Goal: Task Accomplishment & Management: Use online tool/utility

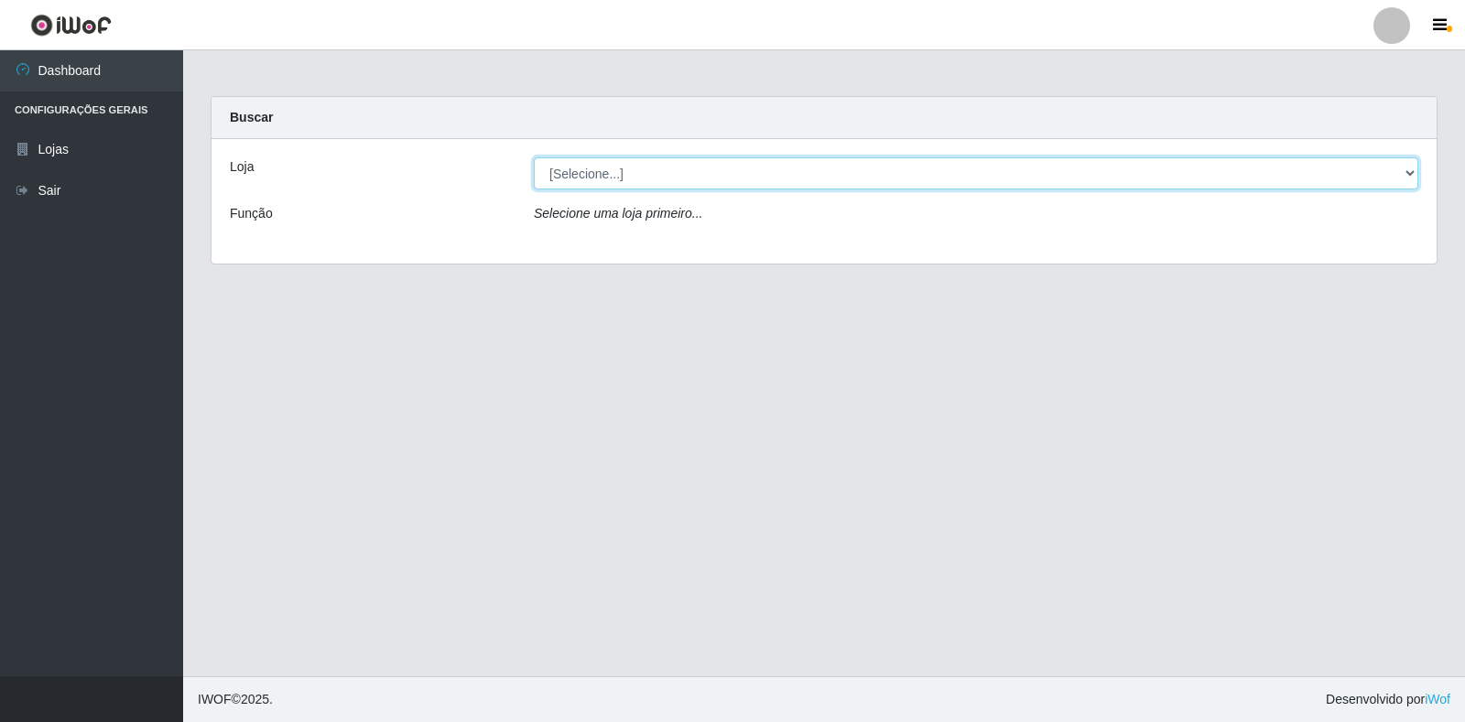
click at [701, 182] on select "[Selecione...] Atacado Vem - [STREET_ADDRESS]" at bounding box center [976, 173] width 884 height 32
select select "455"
click at [534, 157] on select "[Selecione...] Atacado Vem - [STREET_ADDRESS]" at bounding box center [976, 173] width 884 height 32
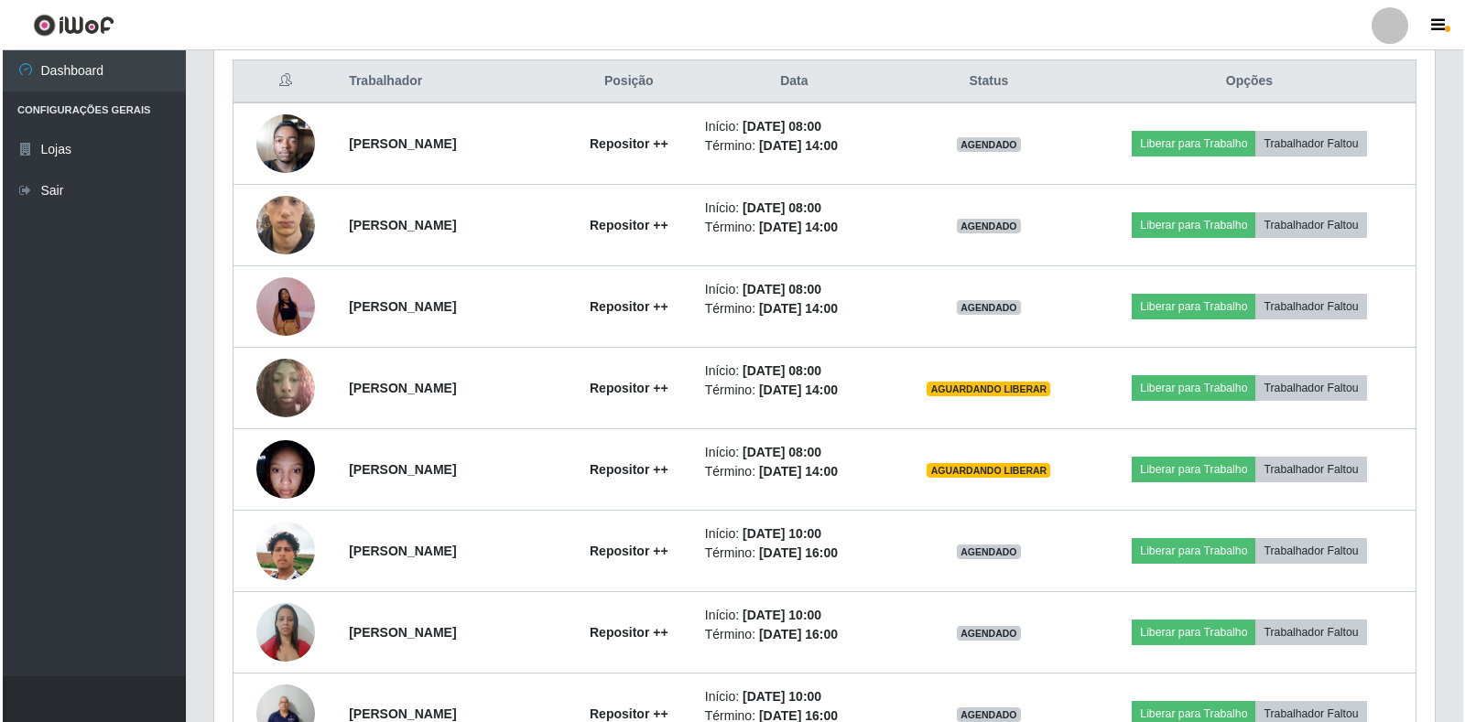
scroll to position [732, 0]
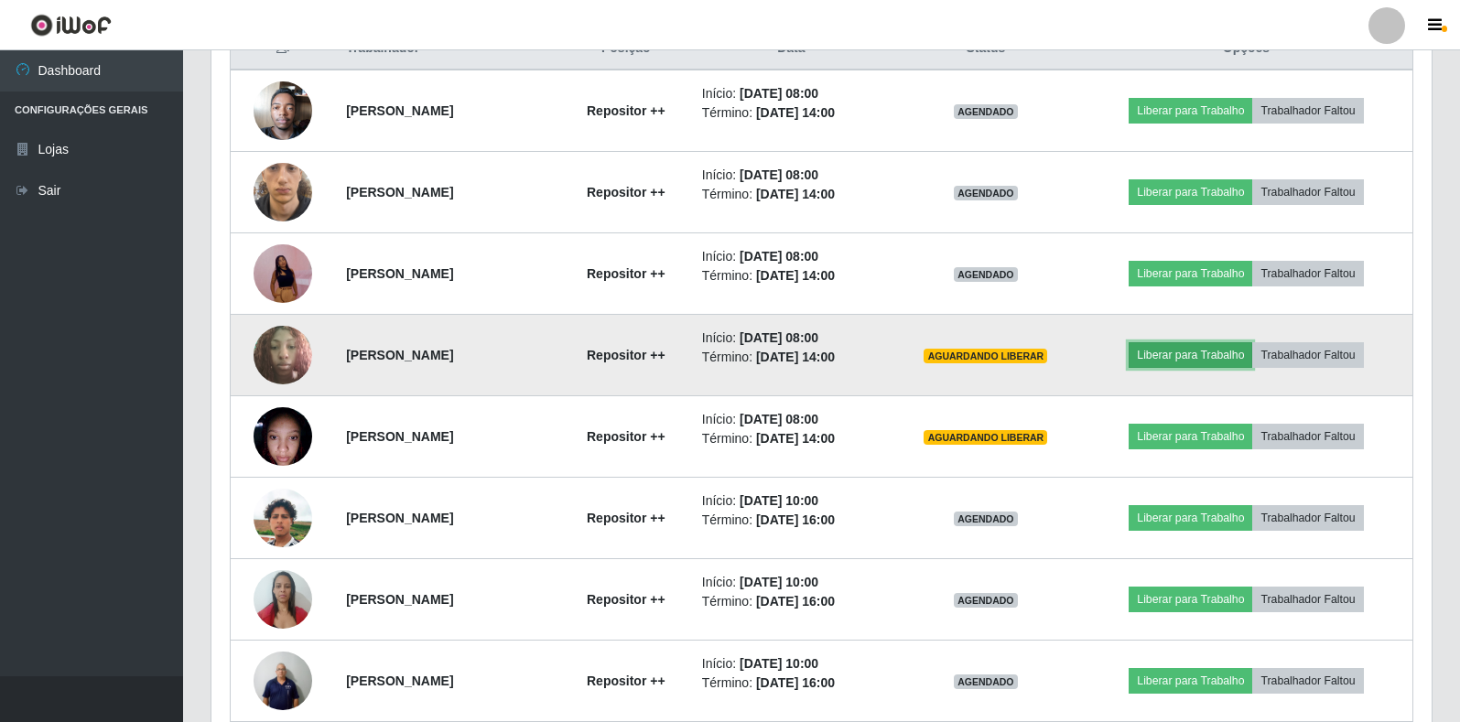
click at [1216, 357] on button "Liberar para Trabalho" at bounding box center [1191, 355] width 124 height 26
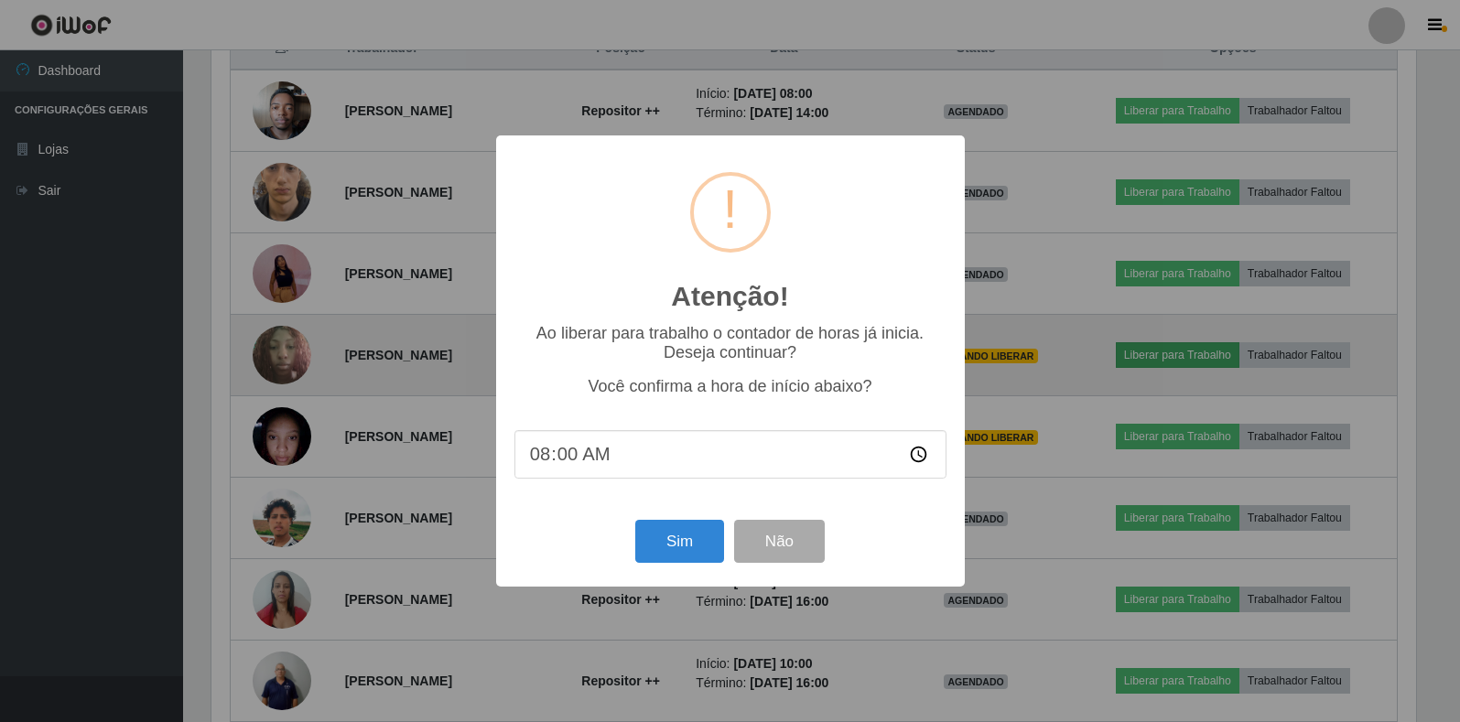
scroll to position [380, 1209]
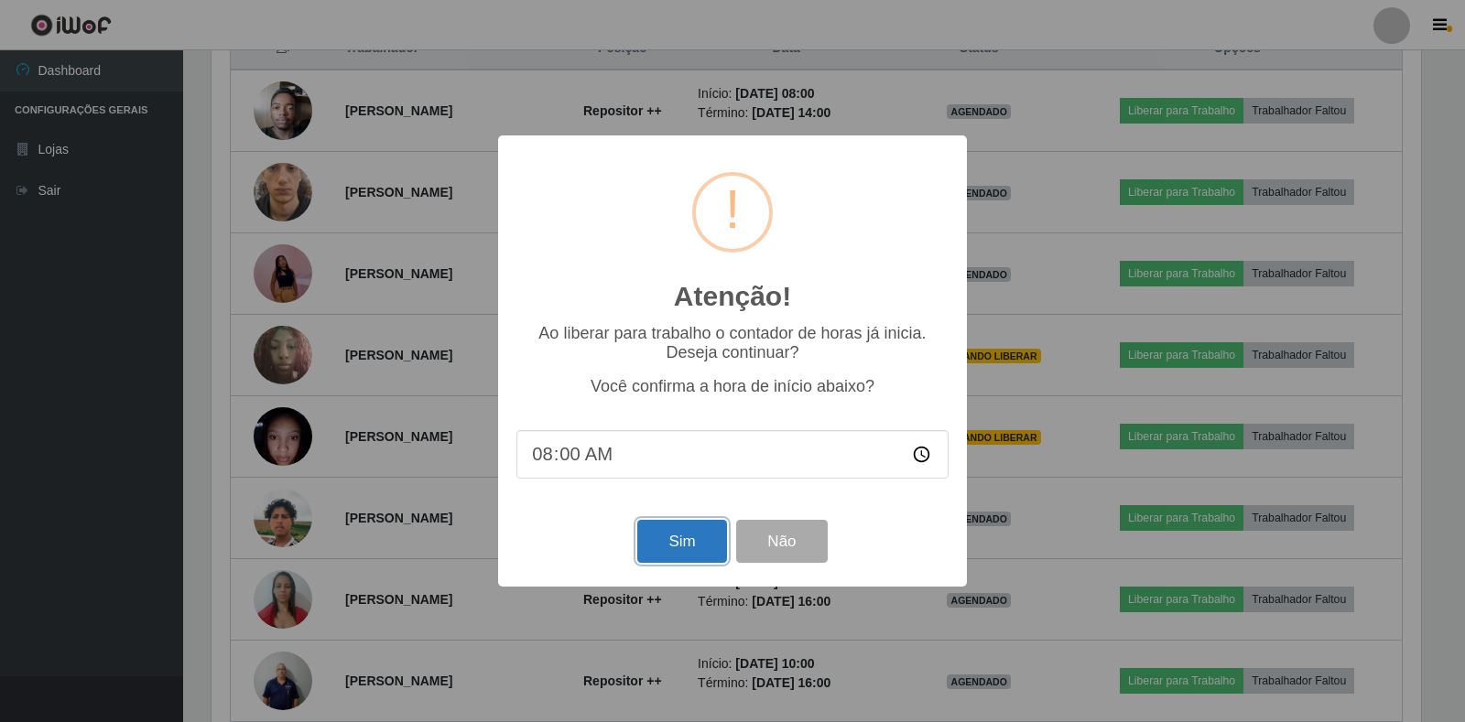
click at [692, 548] on button "Sim" at bounding box center [681, 541] width 89 height 43
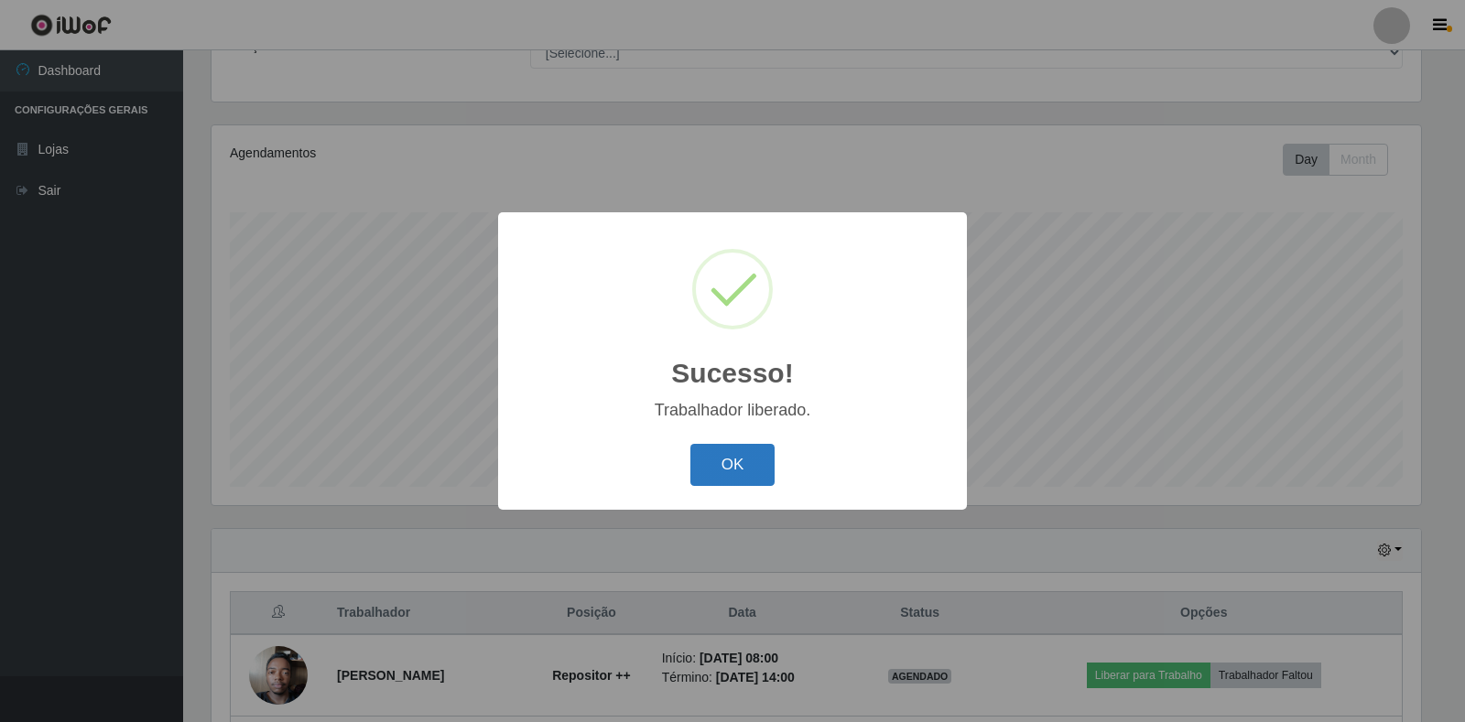
click at [732, 471] on button "OK" at bounding box center [732, 465] width 85 height 43
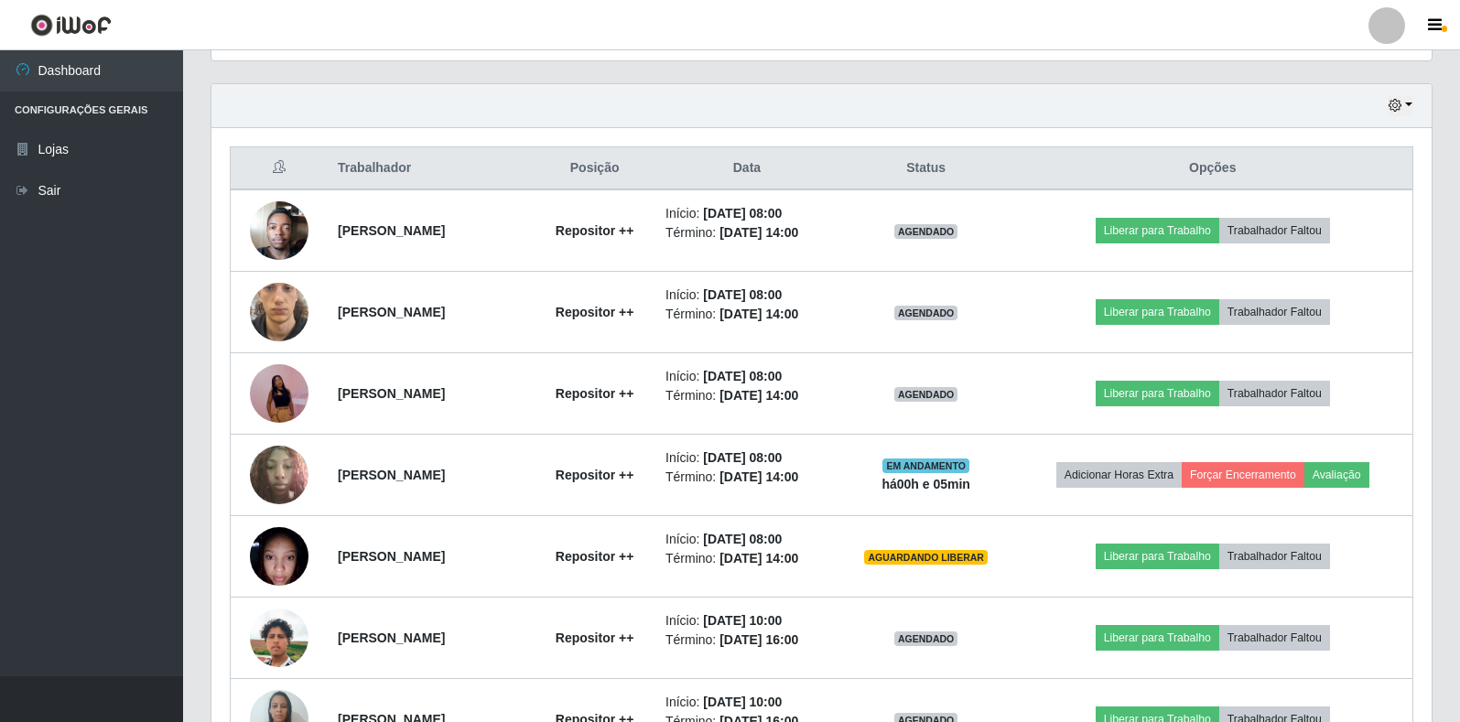
scroll to position [625, 0]
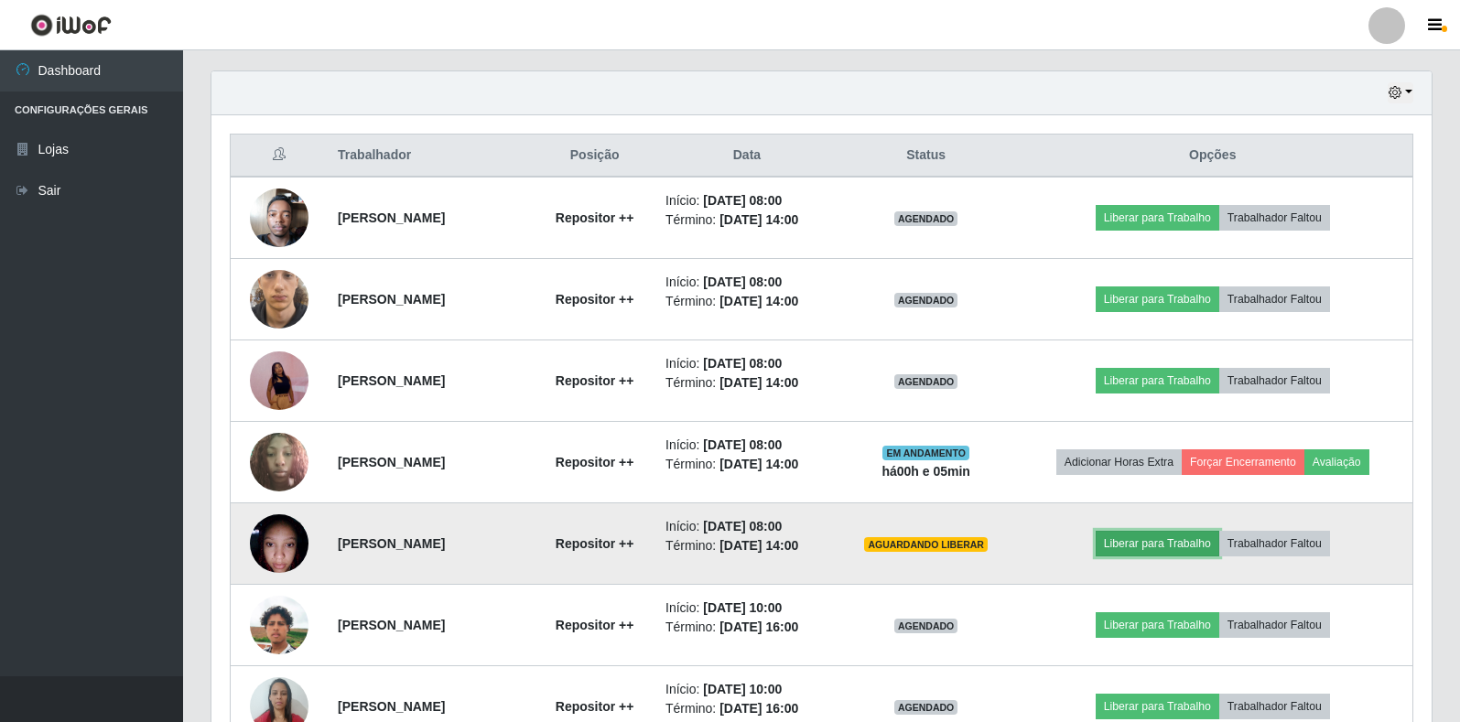
click at [1188, 546] on button "Liberar para Trabalho" at bounding box center [1158, 544] width 124 height 26
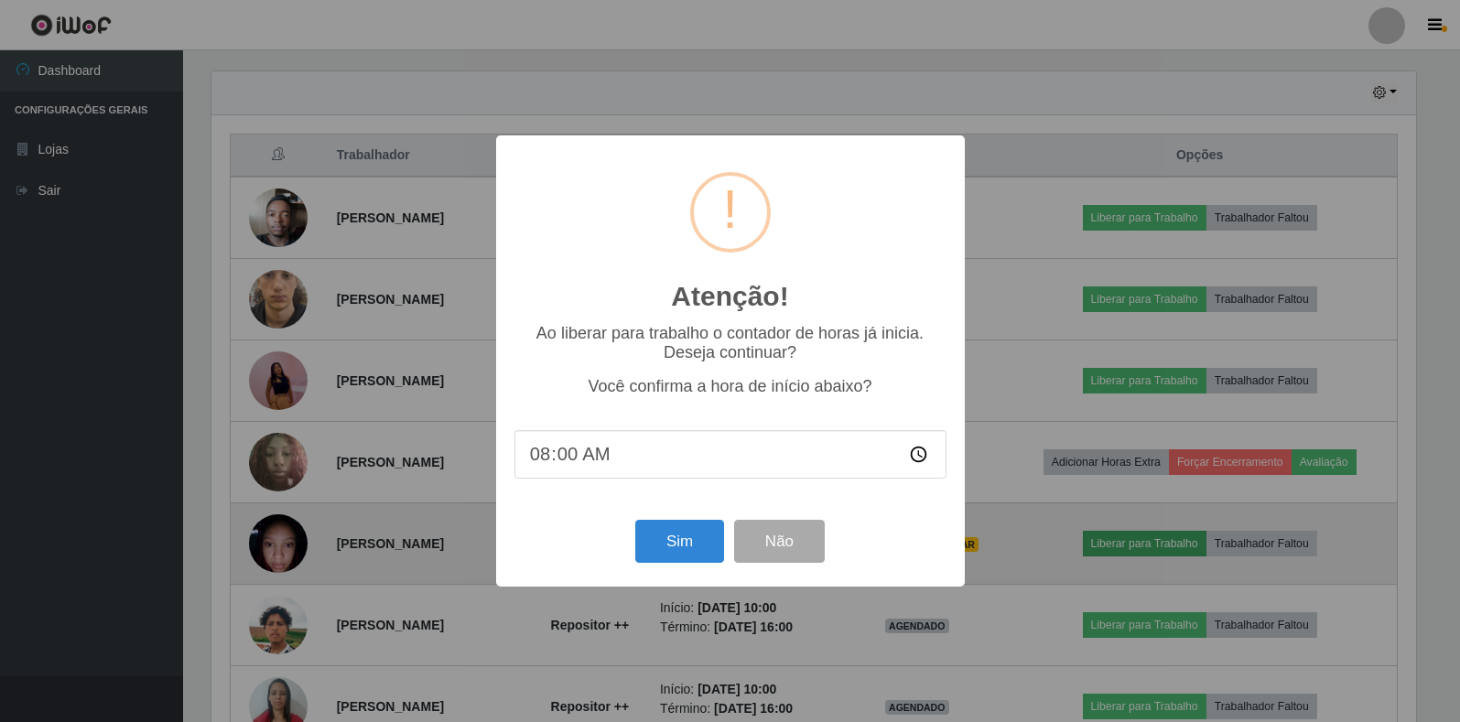
scroll to position [380, 1209]
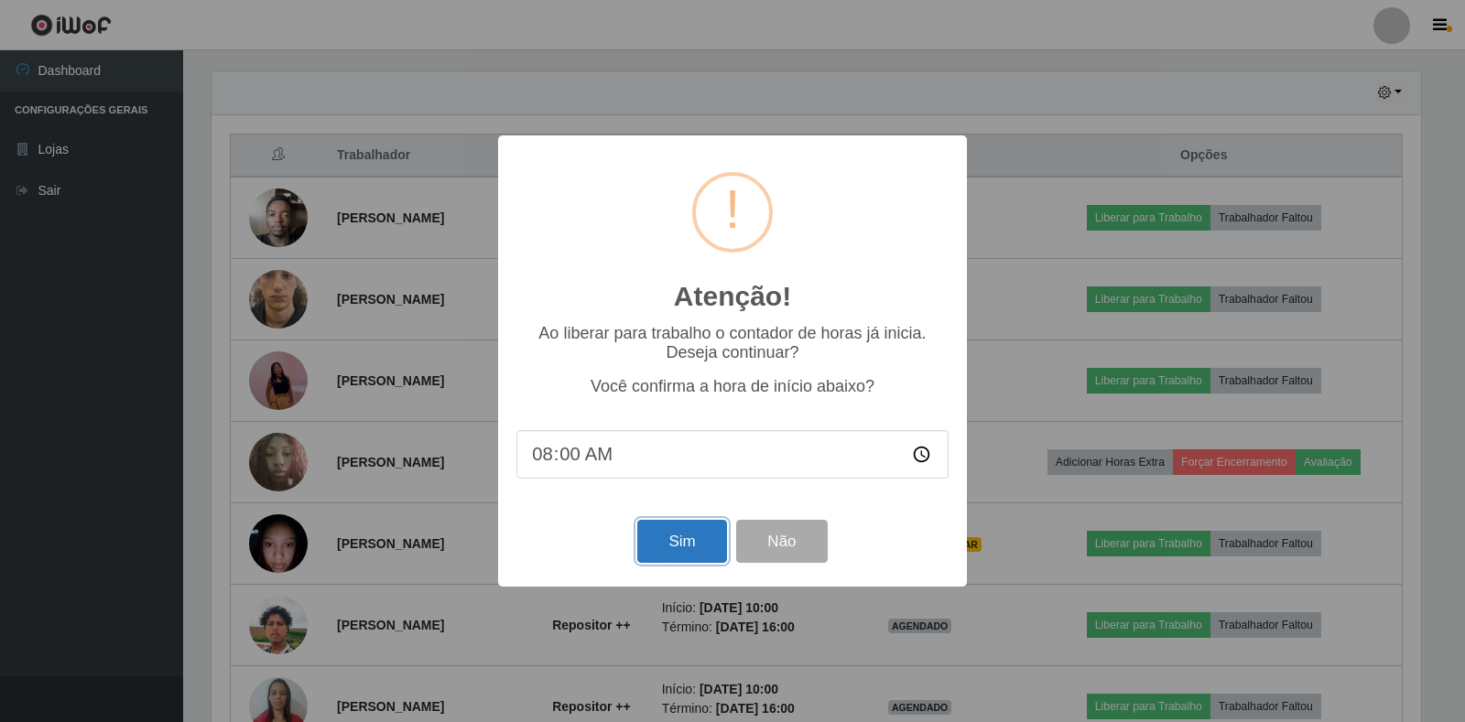
click at [675, 544] on button "Sim" at bounding box center [681, 541] width 89 height 43
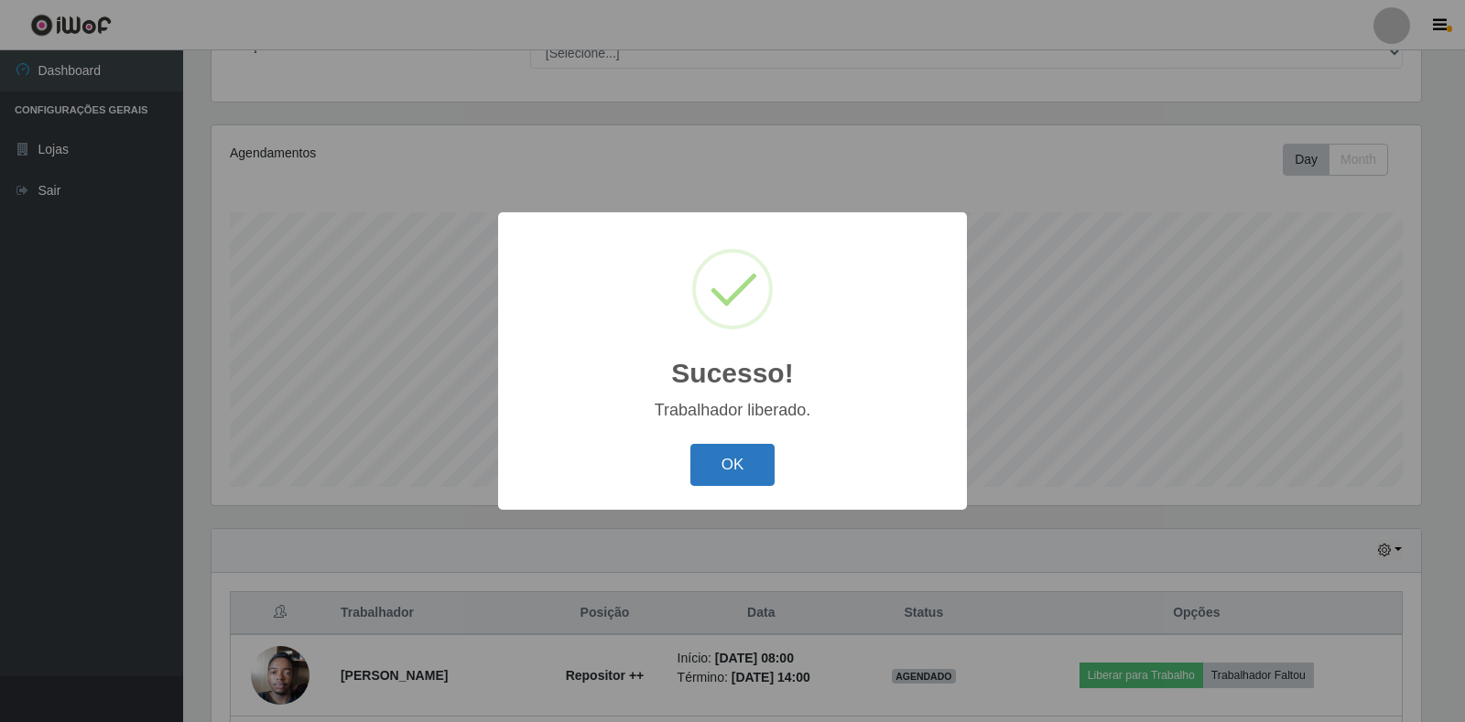
click at [733, 449] on button "OK" at bounding box center [732, 465] width 85 height 43
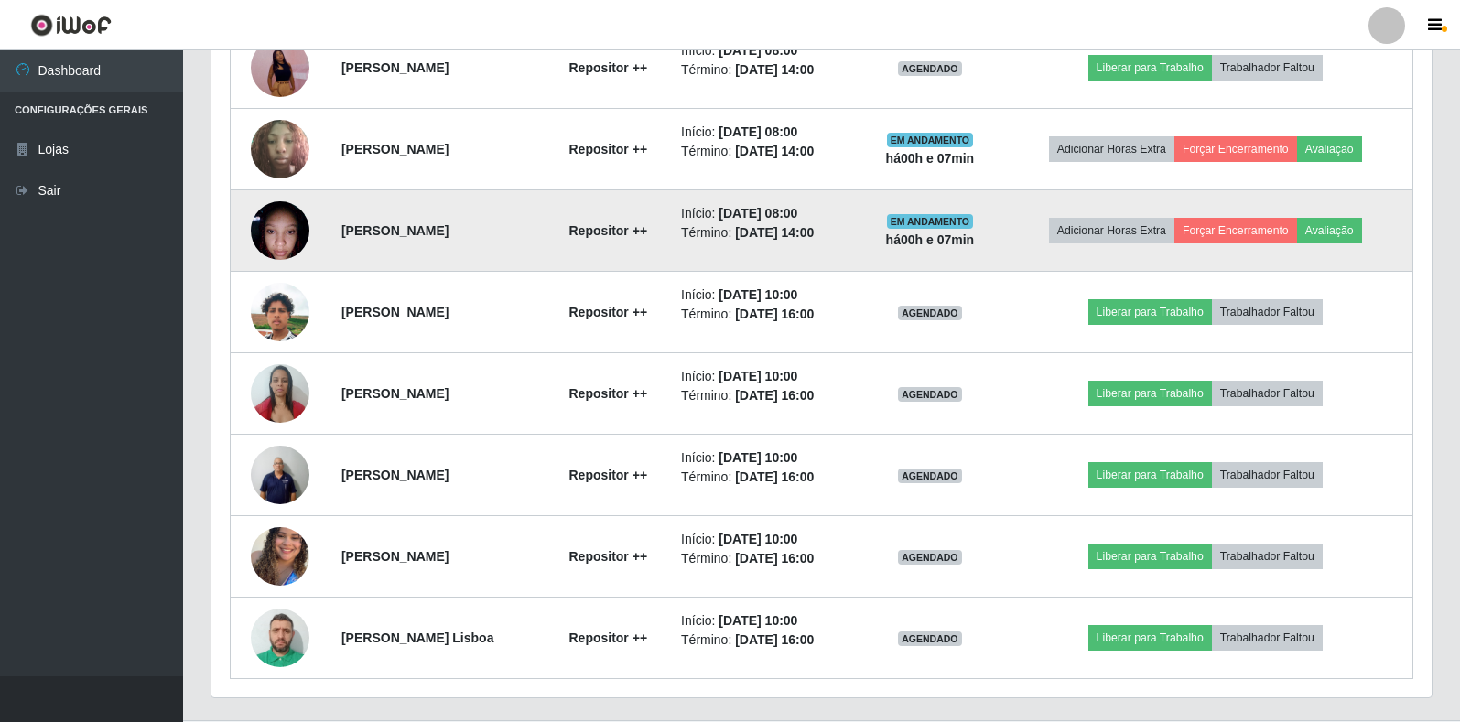
scroll to position [982, 0]
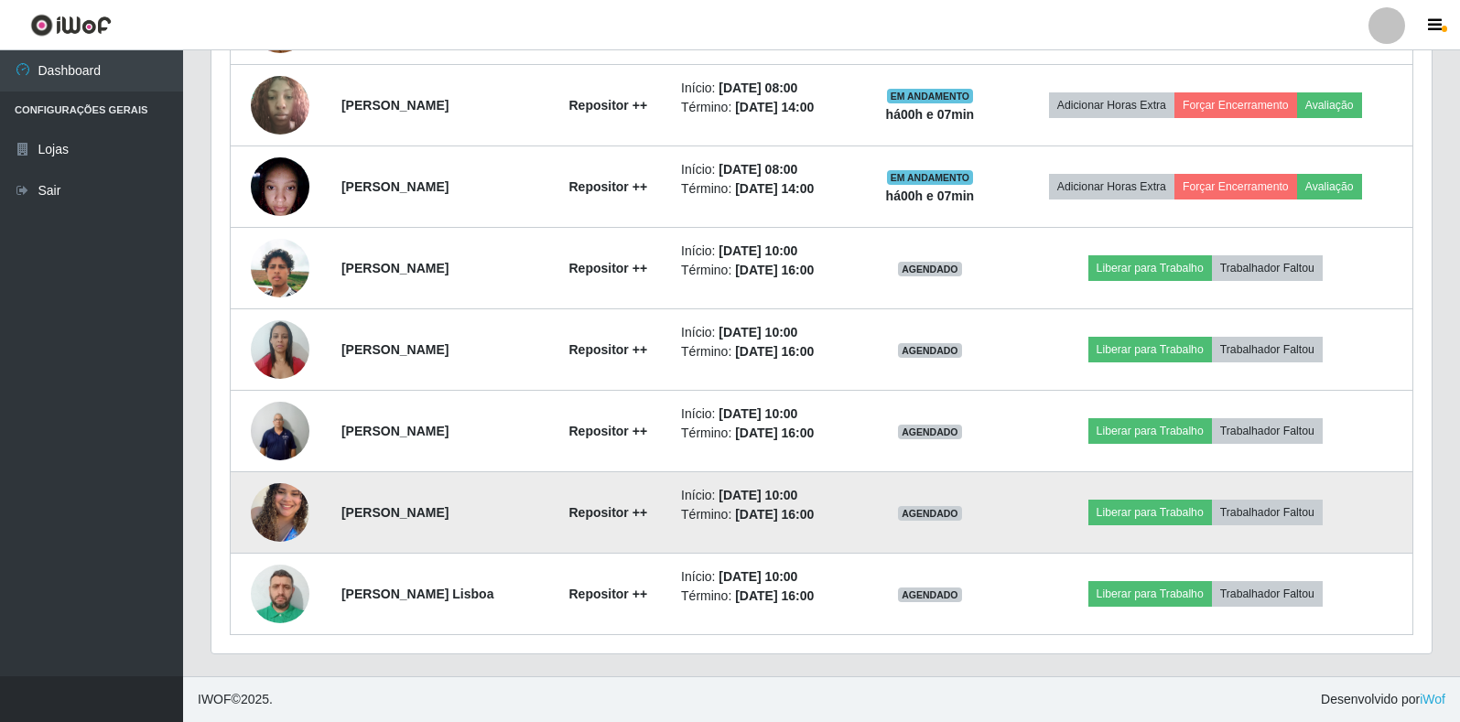
click at [261, 500] on img at bounding box center [280, 513] width 59 height 104
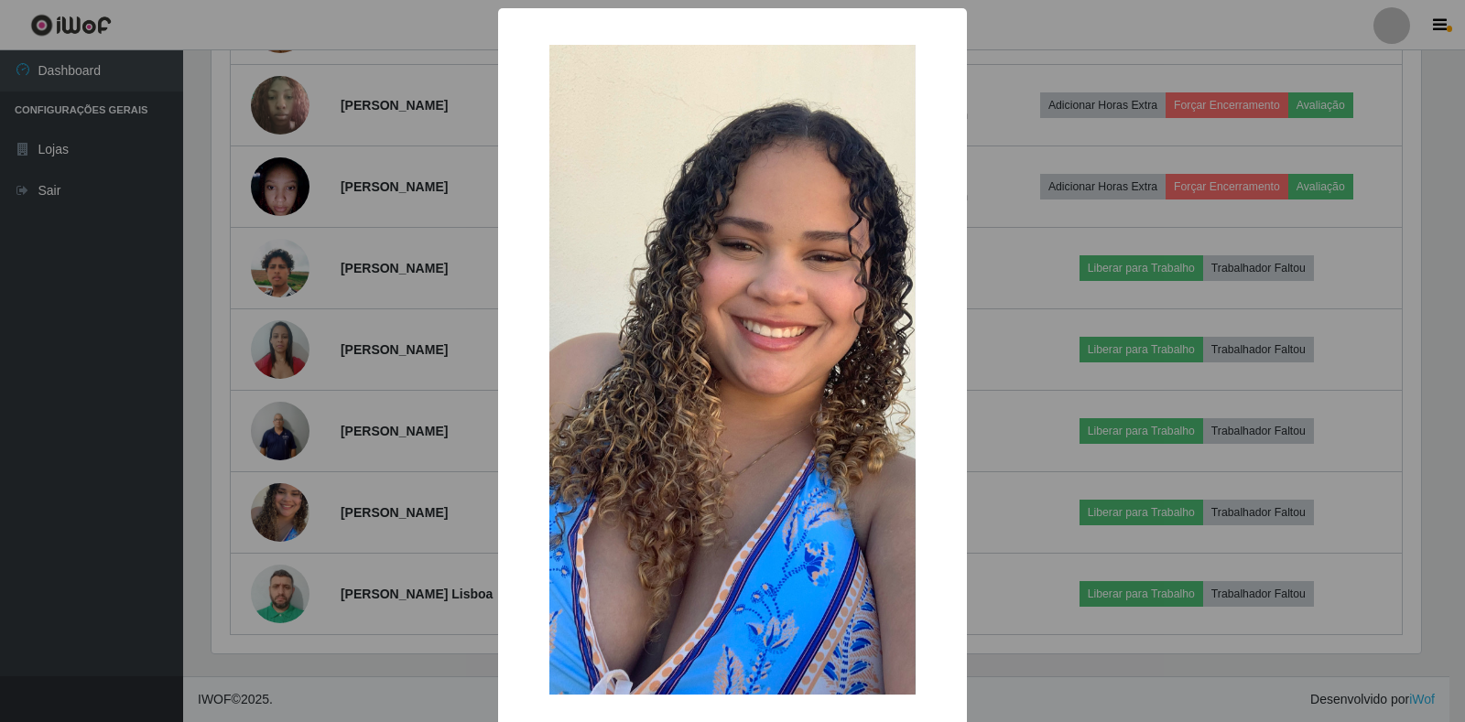
click at [390, 532] on div "× OK Cancel" at bounding box center [732, 361] width 1465 height 722
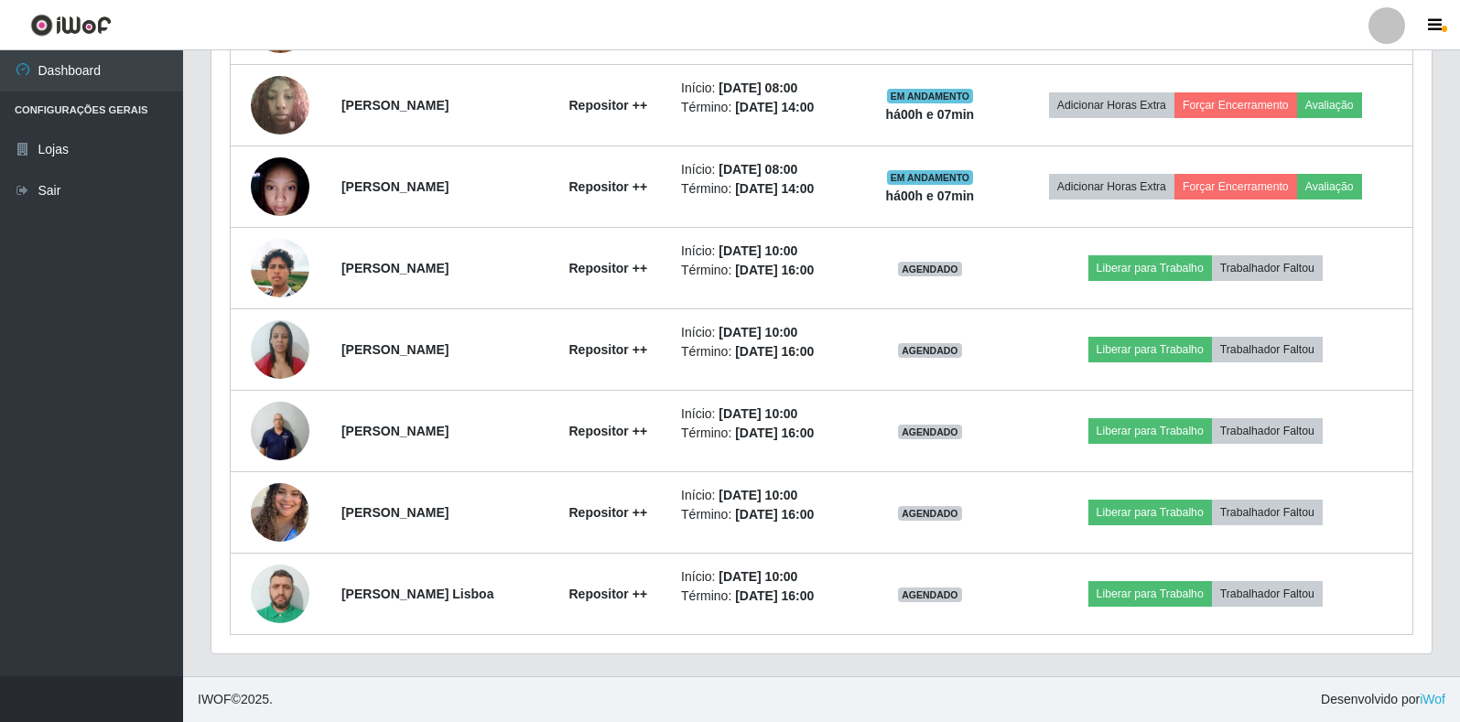
scroll to position [380, 1220]
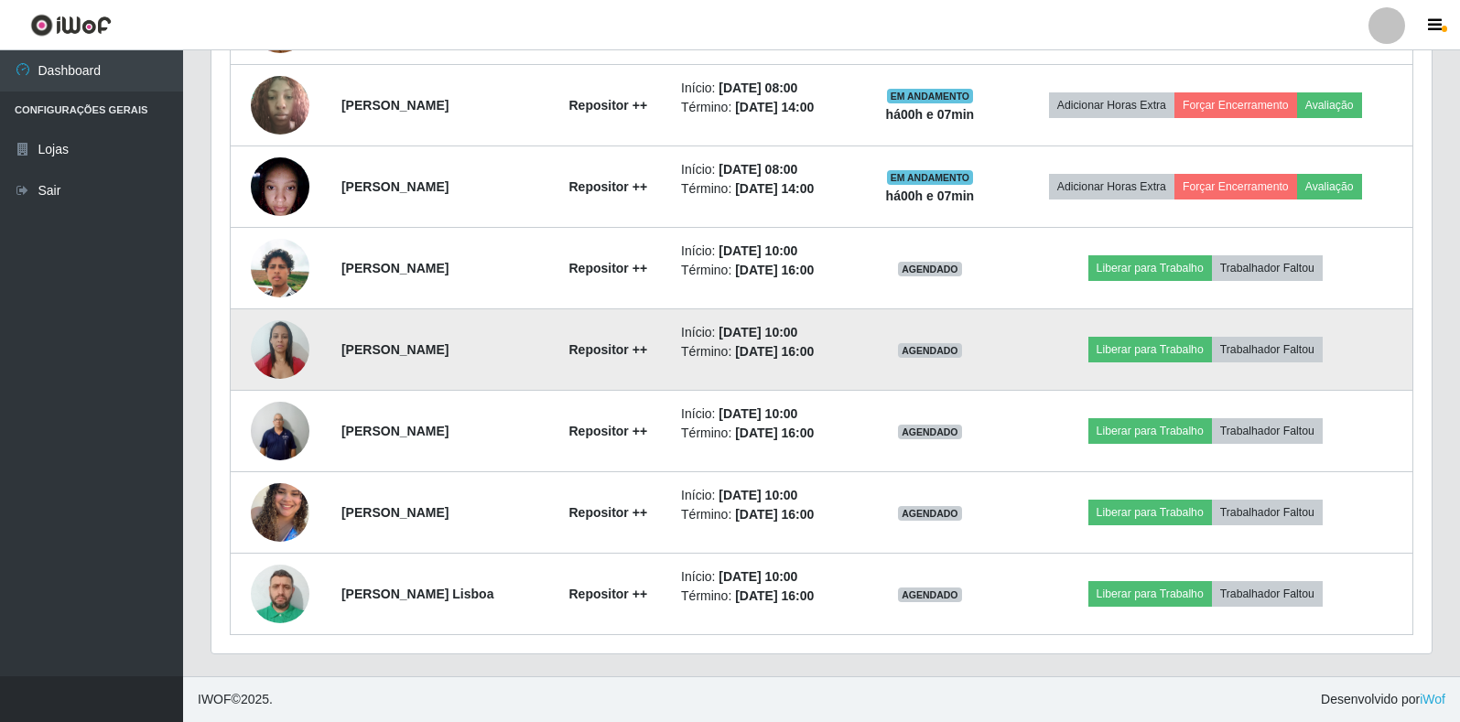
click at [279, 353] on img at bounding box center [280, 349] width 59 height 78
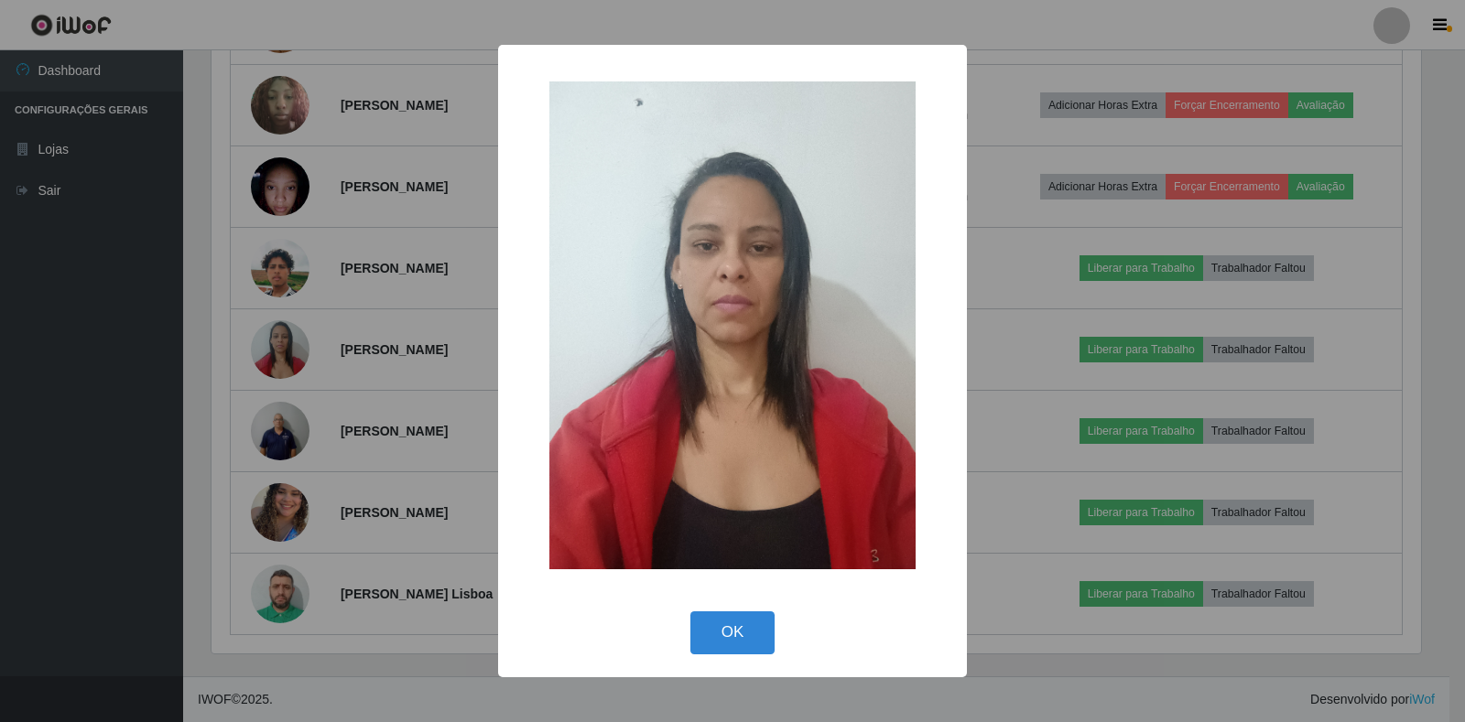
click at [316, 361] on div "× OK Cancel" at bounding box center [732, 361] width 1465 height 722
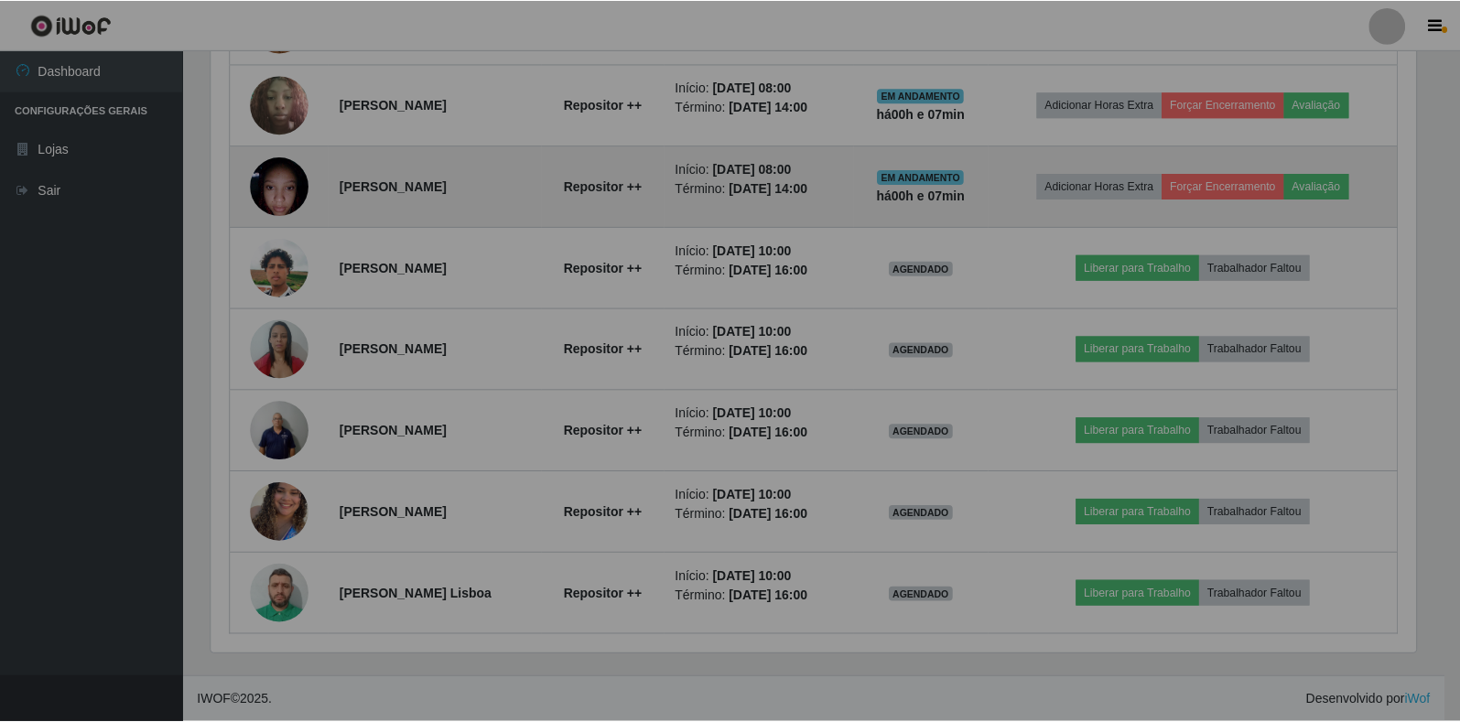
scroll to position [380, 1220]
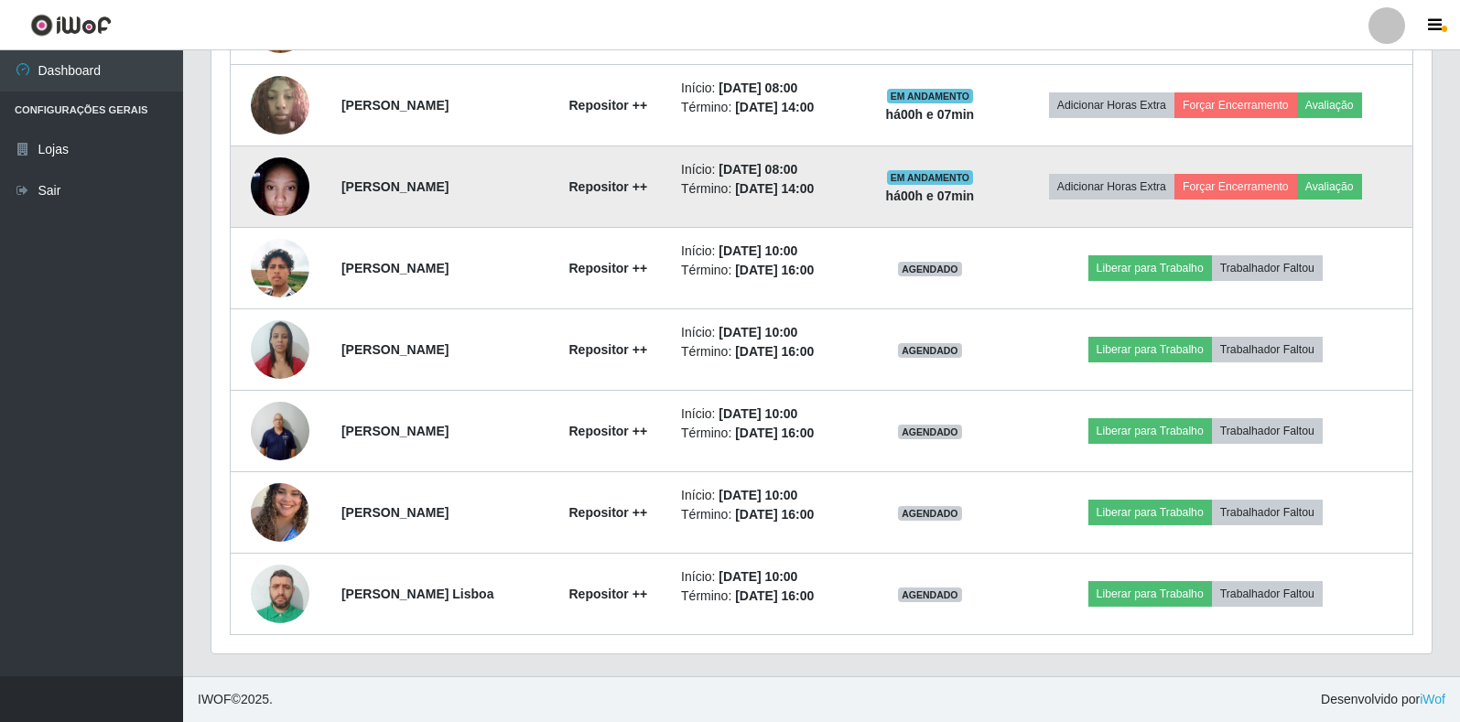
click at [283, 183] on img at bounding box center [280, 186] width 59 height 78
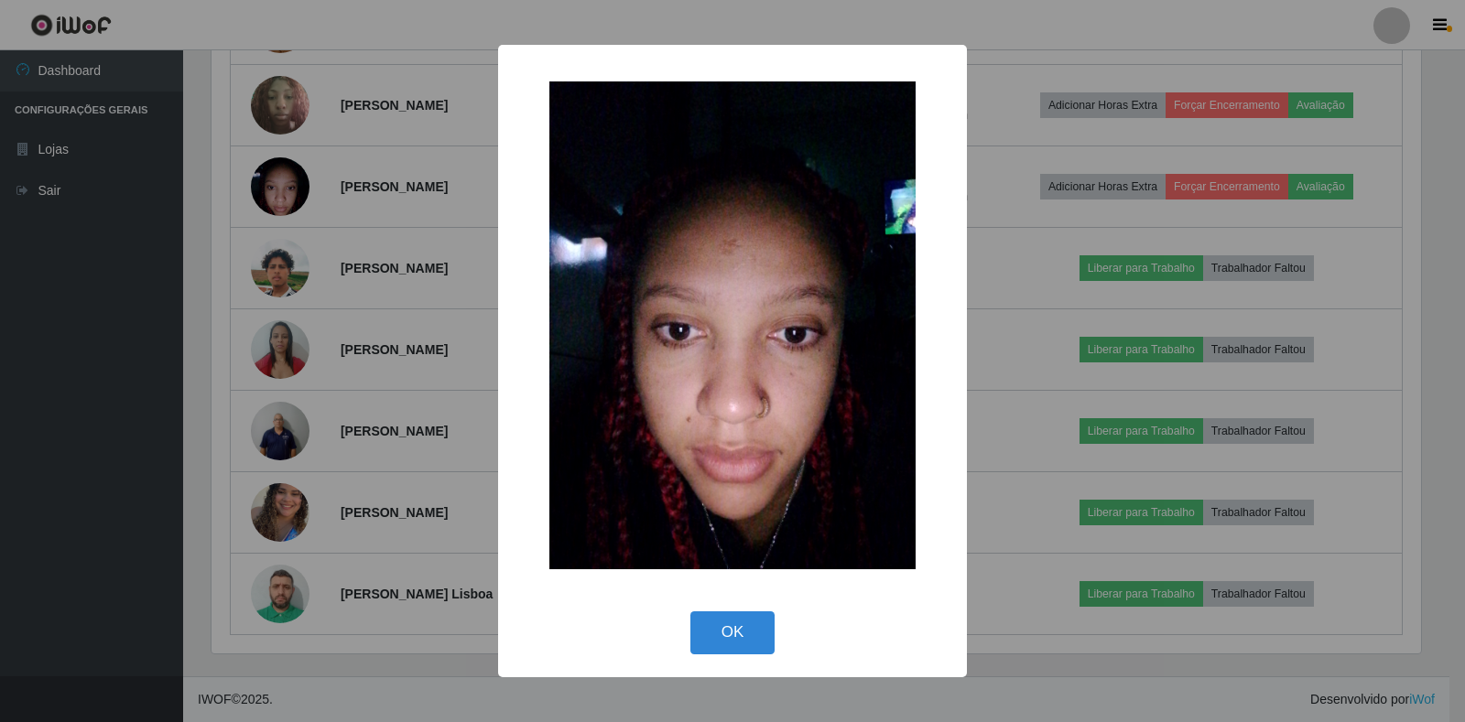
click at [345, 199] on div "× OK Cancel" at bounding box center [732, 361] width 1465 height 722
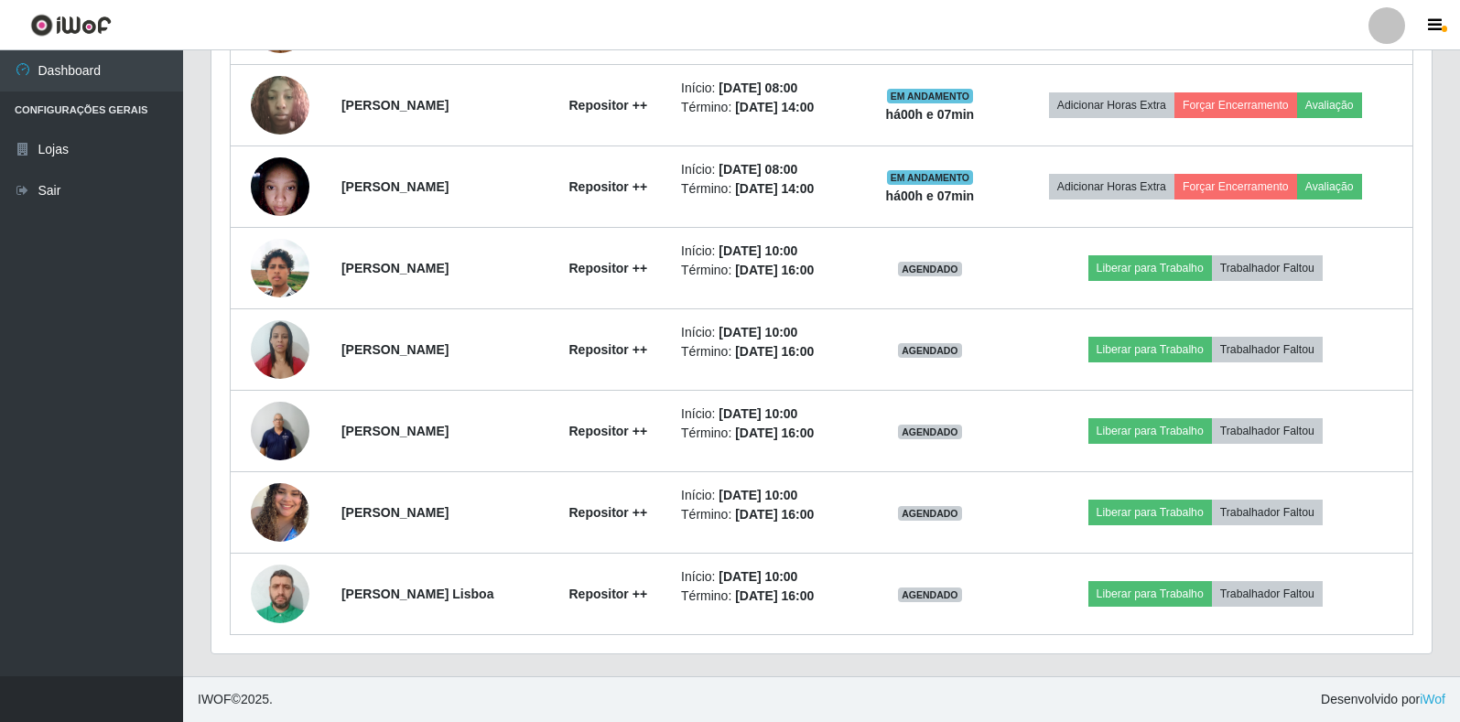
scroll to position [380, 1220]
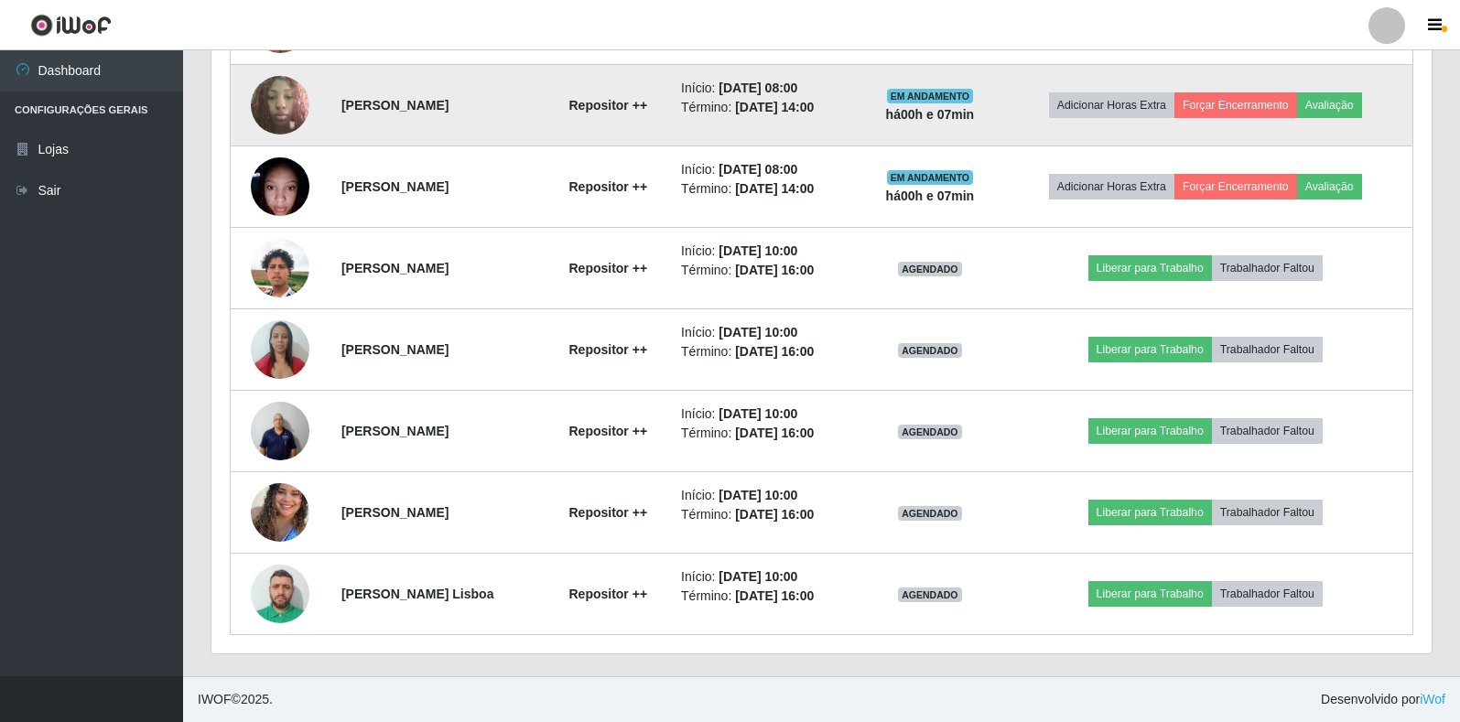
click at [272, 108] on img at bounding box center [280, 105] width 59 height 78
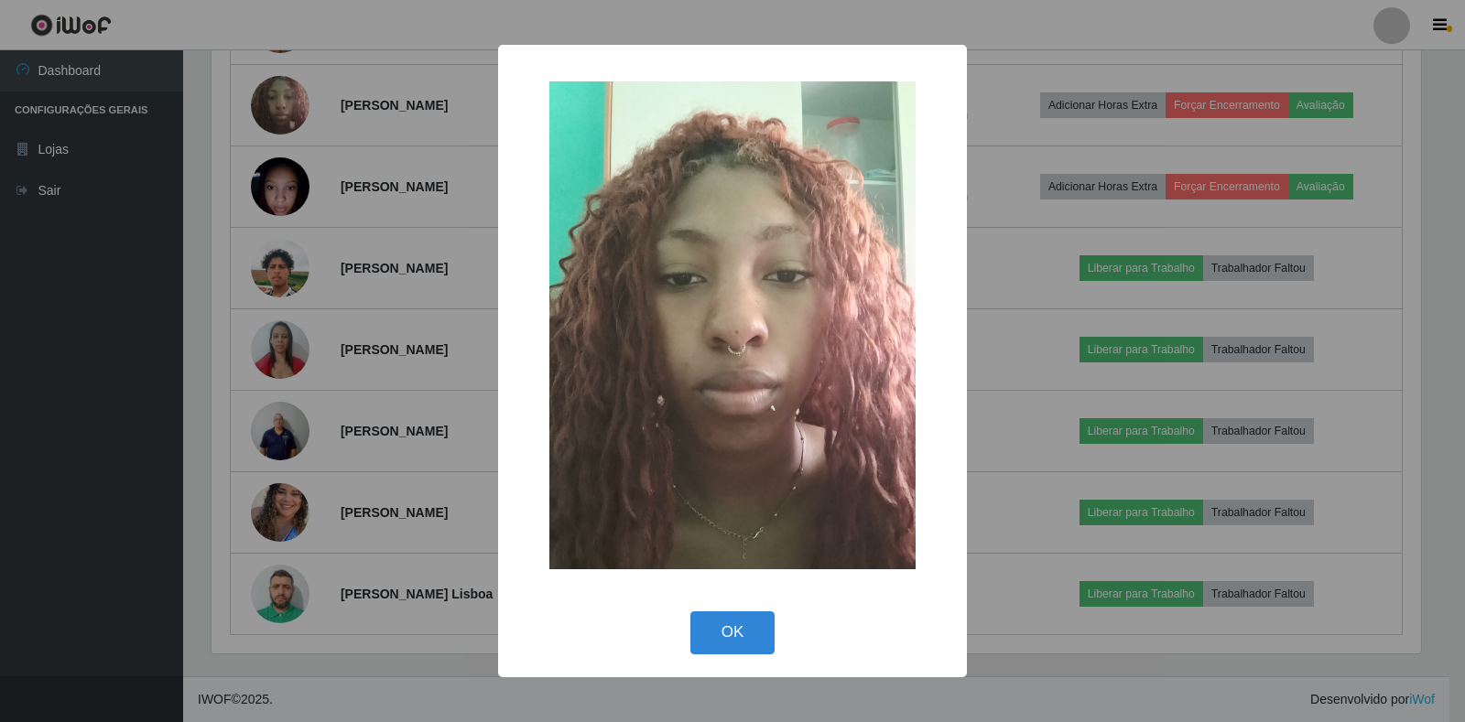
click at [350, 204] on div "× OK Cancel" at bounding box center [732, 361] width 1465 height 722
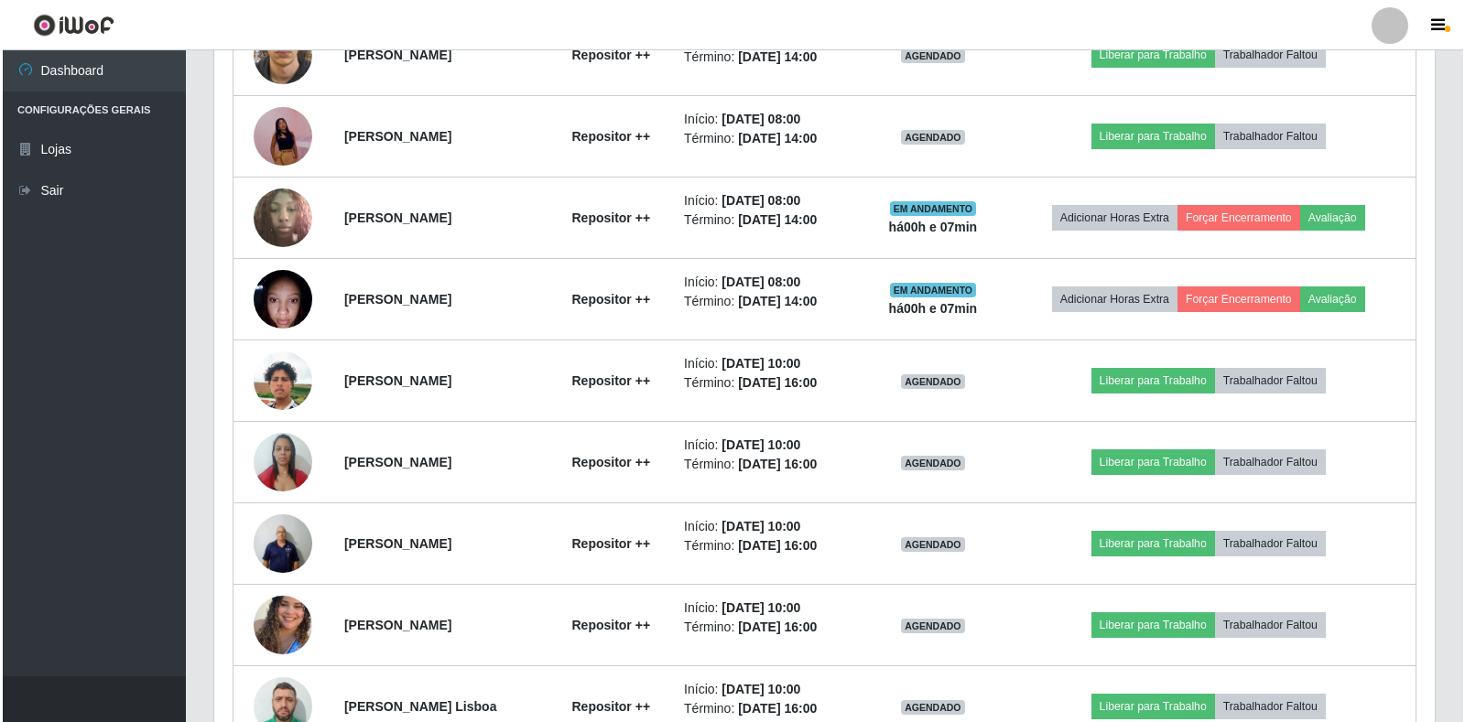
scroll to position [799, 0]
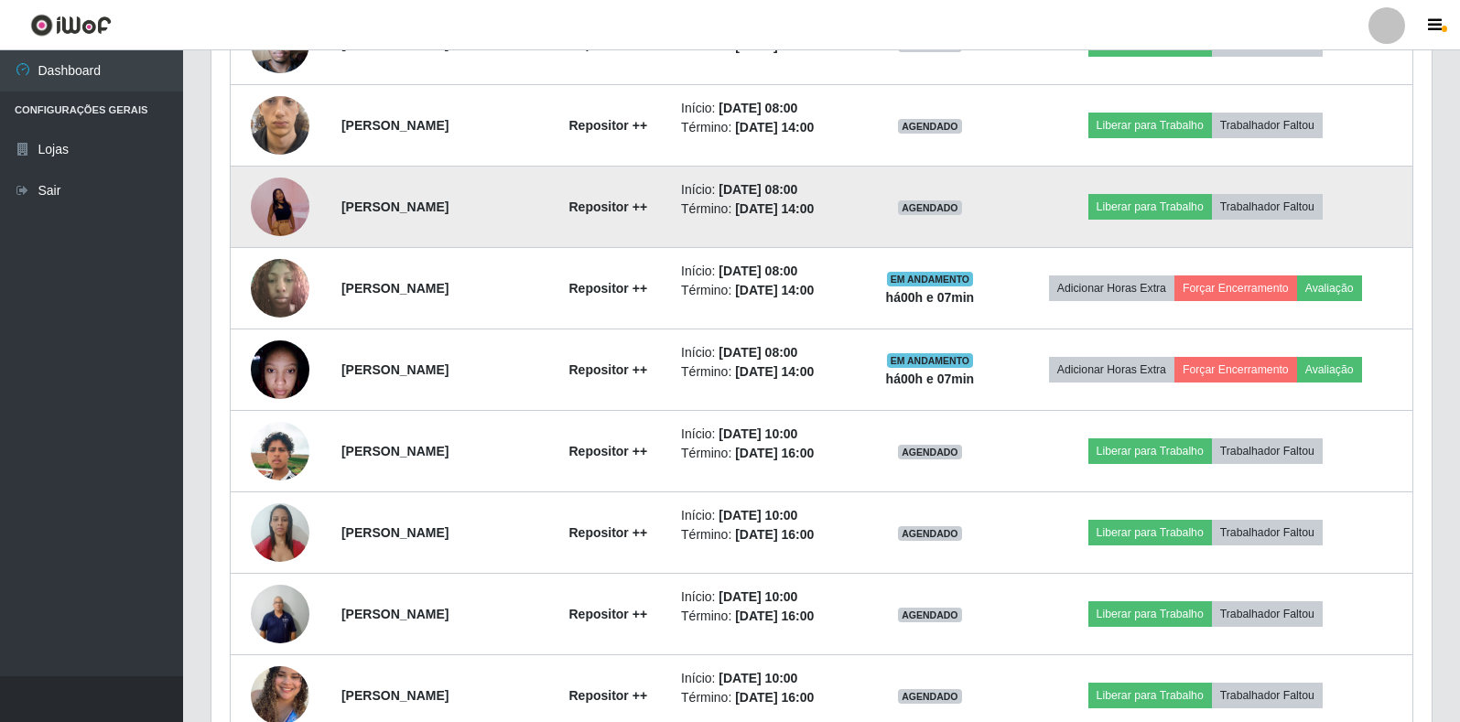
click at [298, 200] on img at bounding box center [280, 207] width 59 height 127
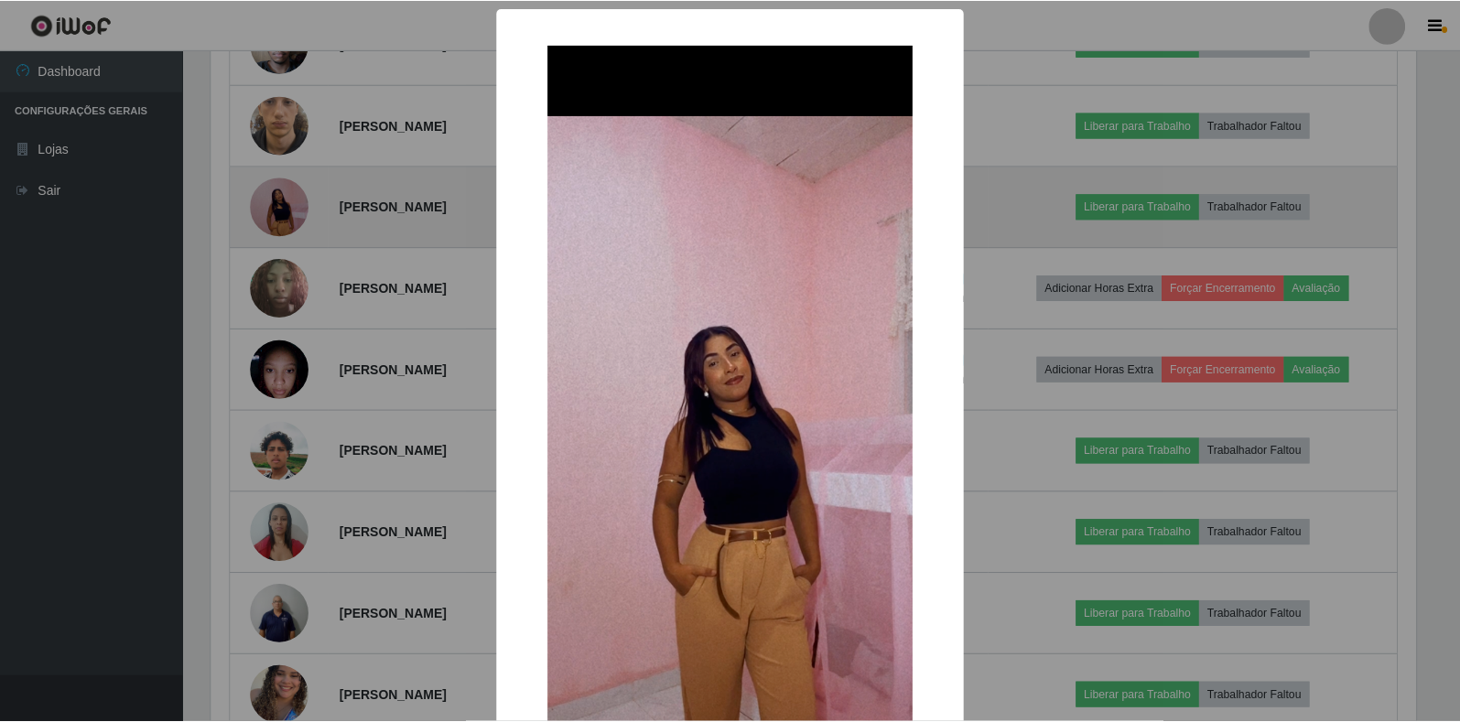
scroll to position [380, 1209]
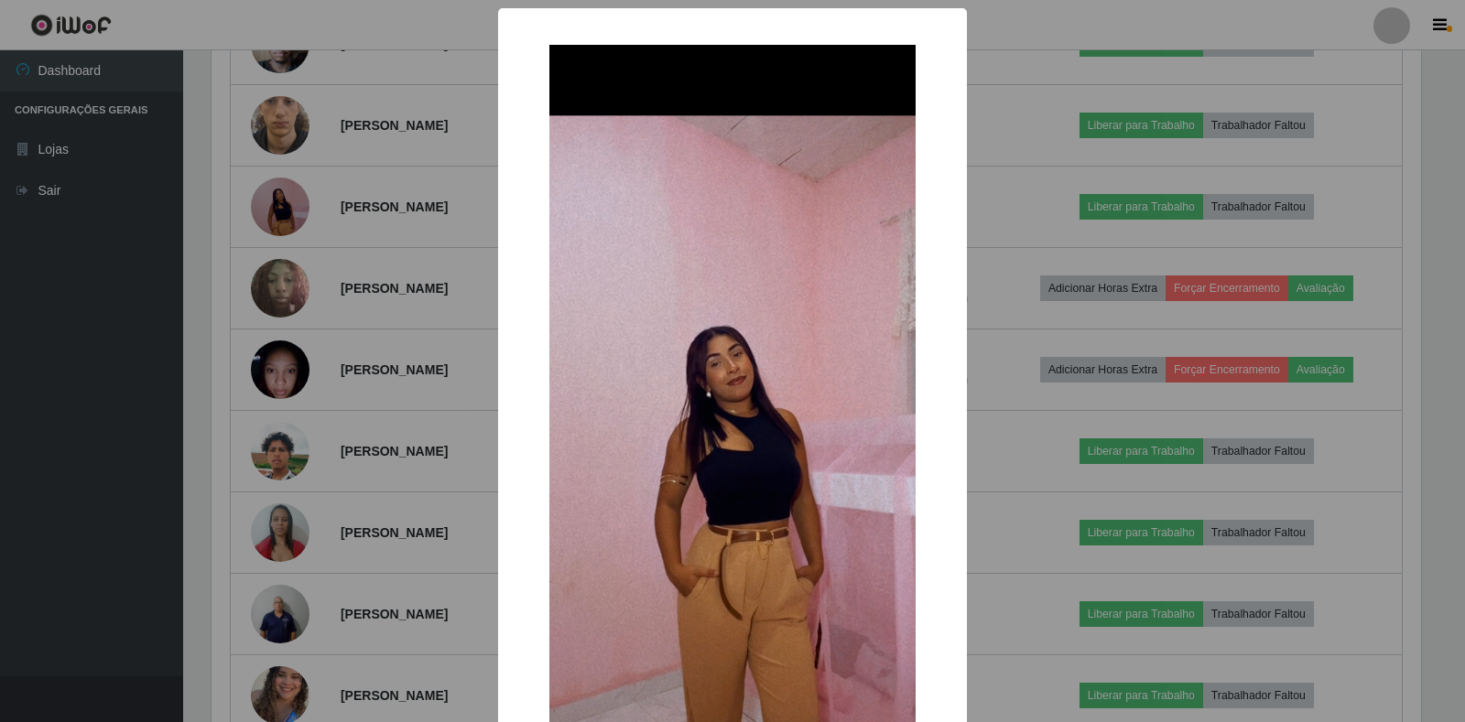
click at [345, 239] on div "× OK Cancel" at bounding box center [732, 361] width 1465 height 722
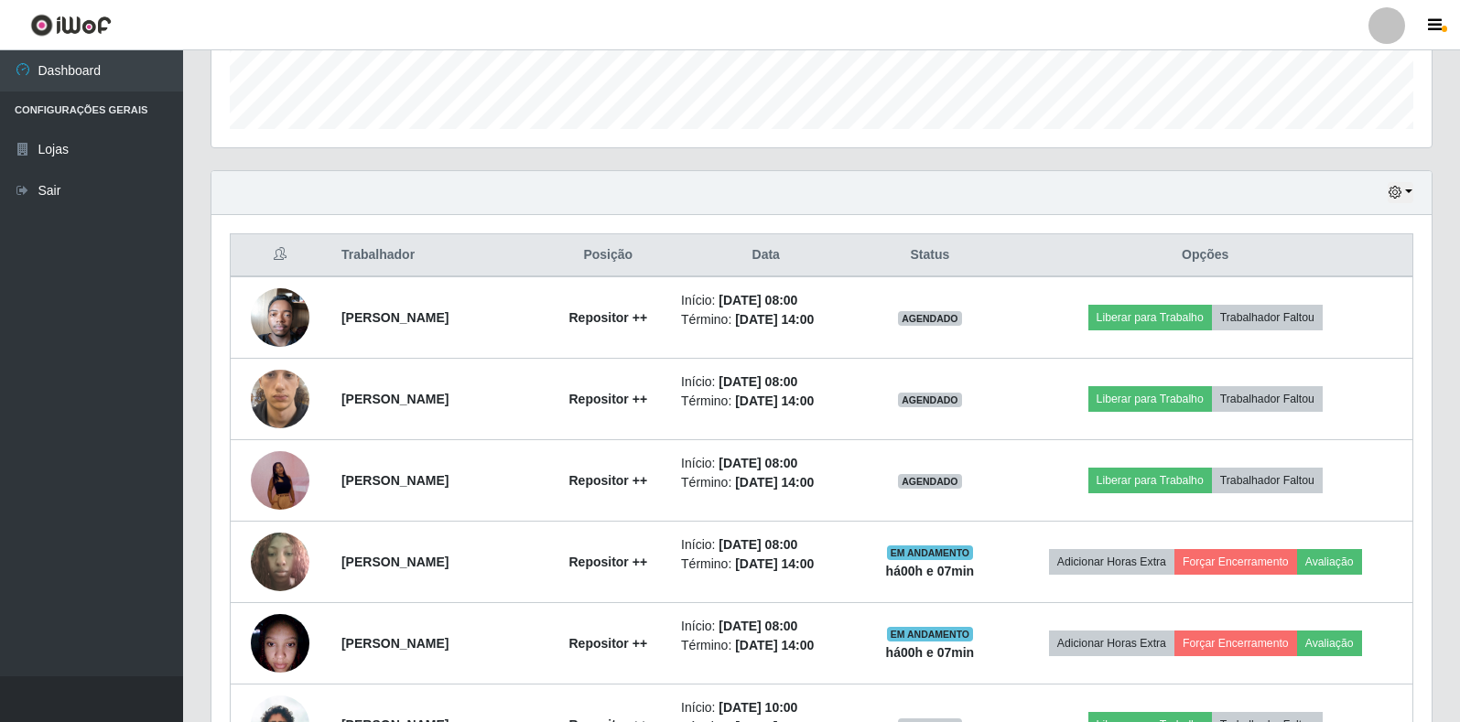
scroll to position [525, 0]
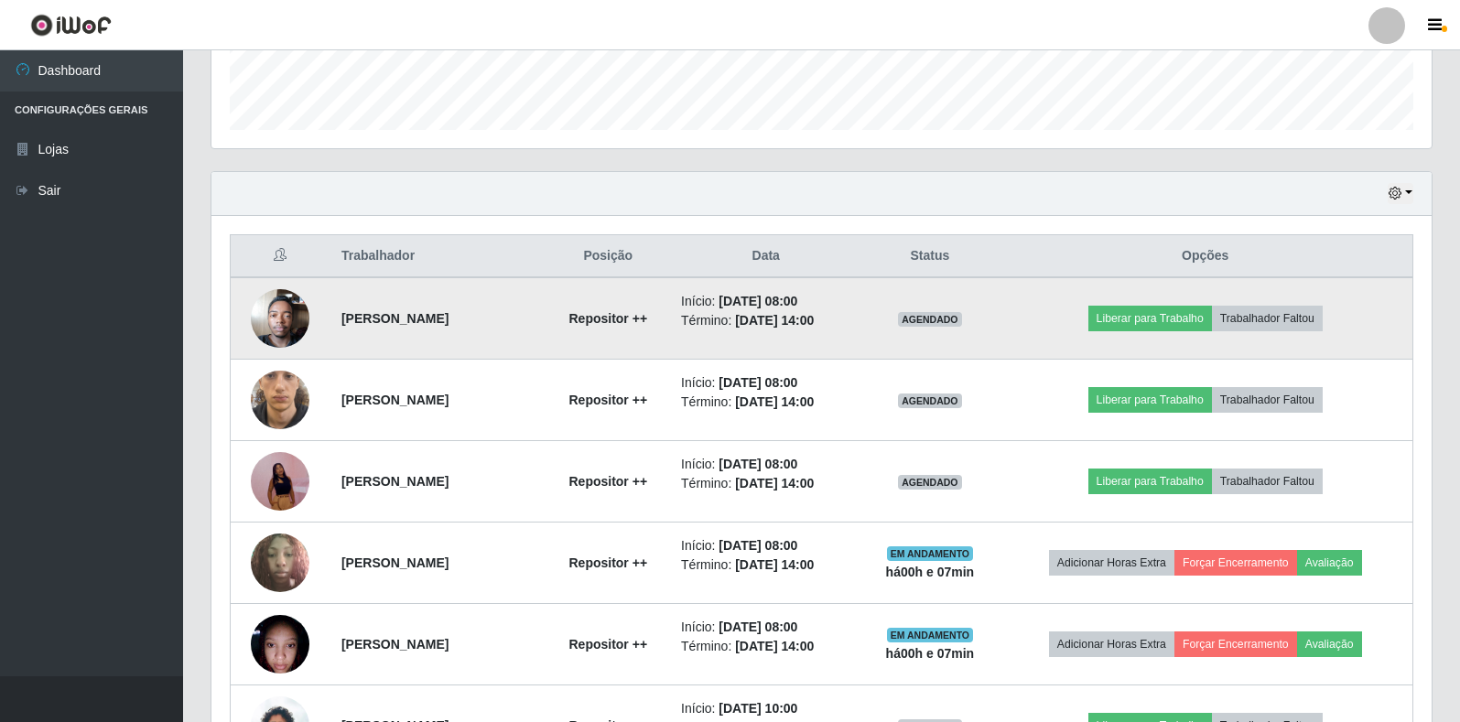
click at [284, 302] on img at bounding box center [280, 319] width 59 height 78
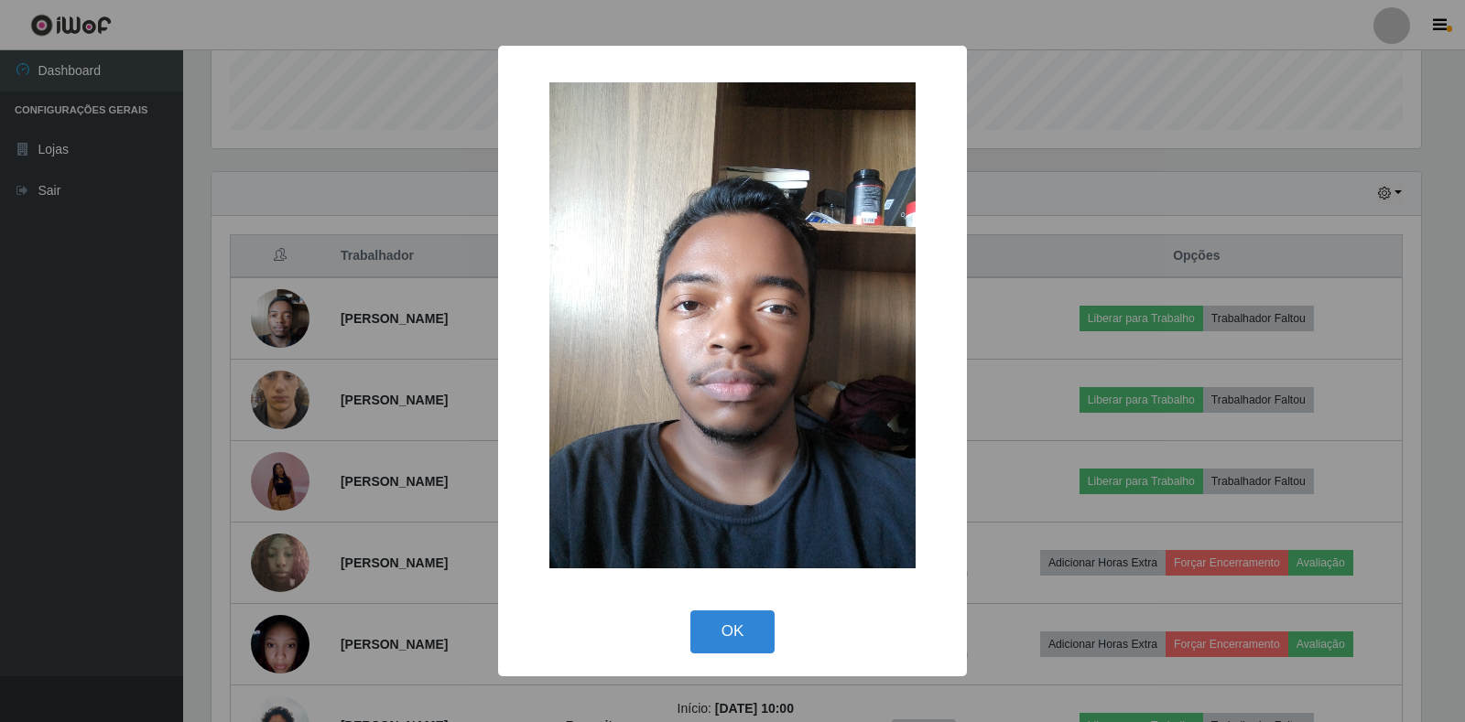
click at [389, 374] on div "× OK Cancel" at bounding box center [732, 361] width 1465 height 722
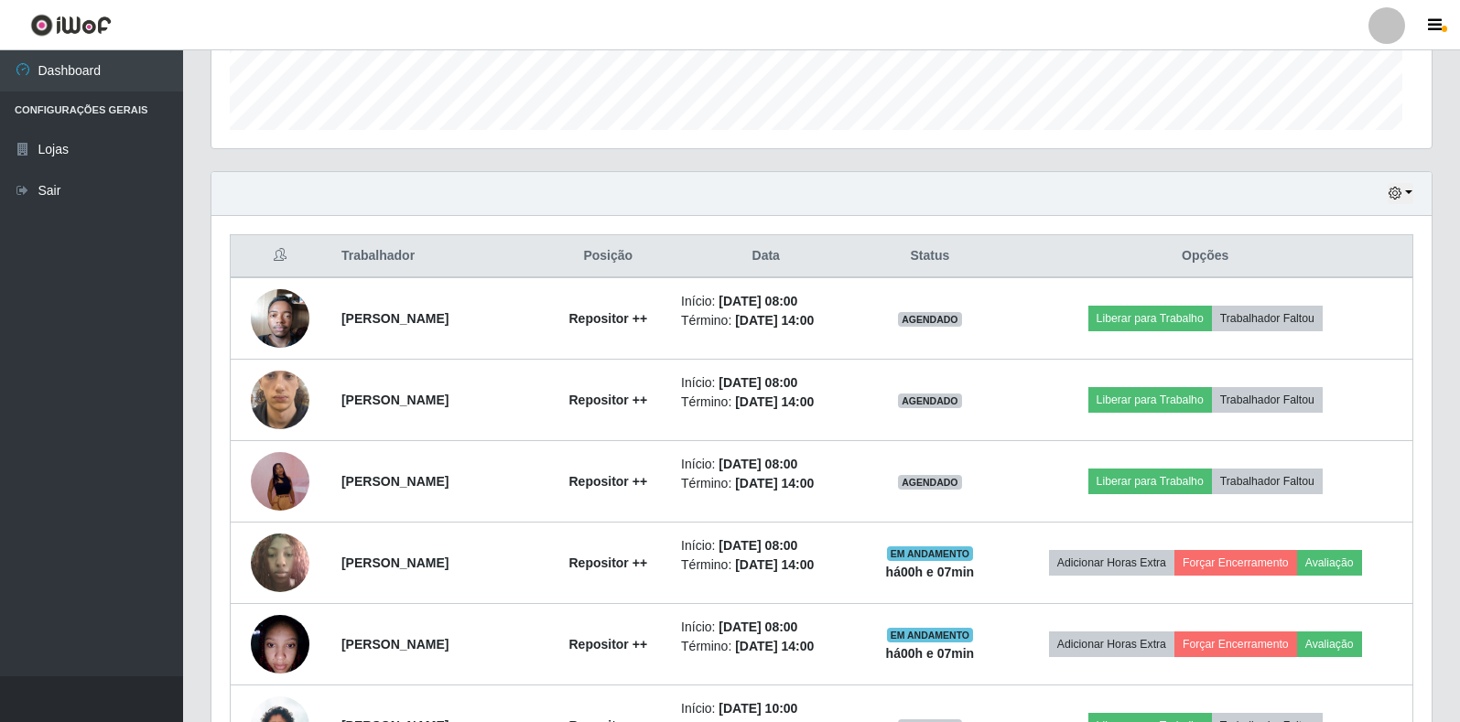
scroll to position [380, 1220]
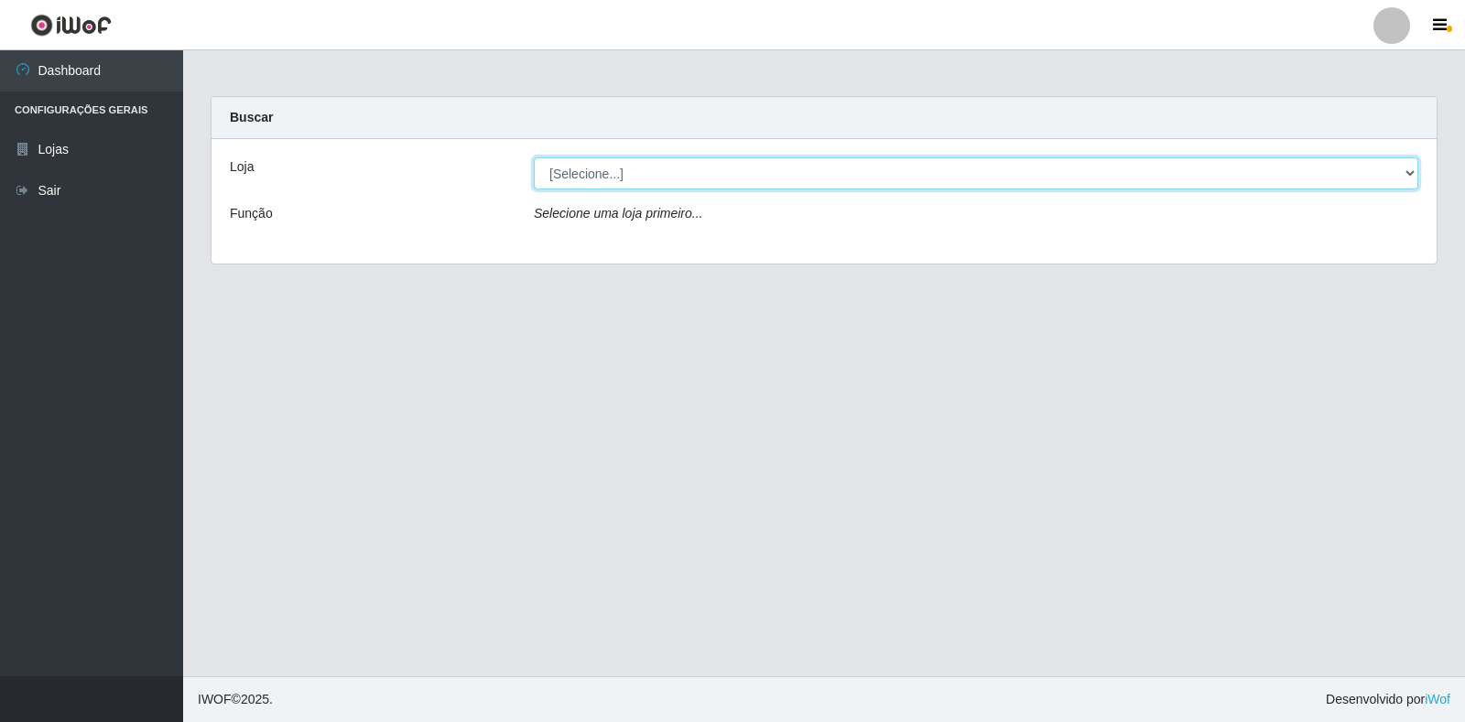
click at [648, 168] on select "[Selecione...] Atacado Vem - [STREET_ADDRESS]" at bounding box center [976, 173] width 884 height 32
select select "455"
click at [534, 157] on select "[Selecione...] Atacado Vem - [STREET_ADDRESS]" at bounding box center [976, 173] width 884 height 32
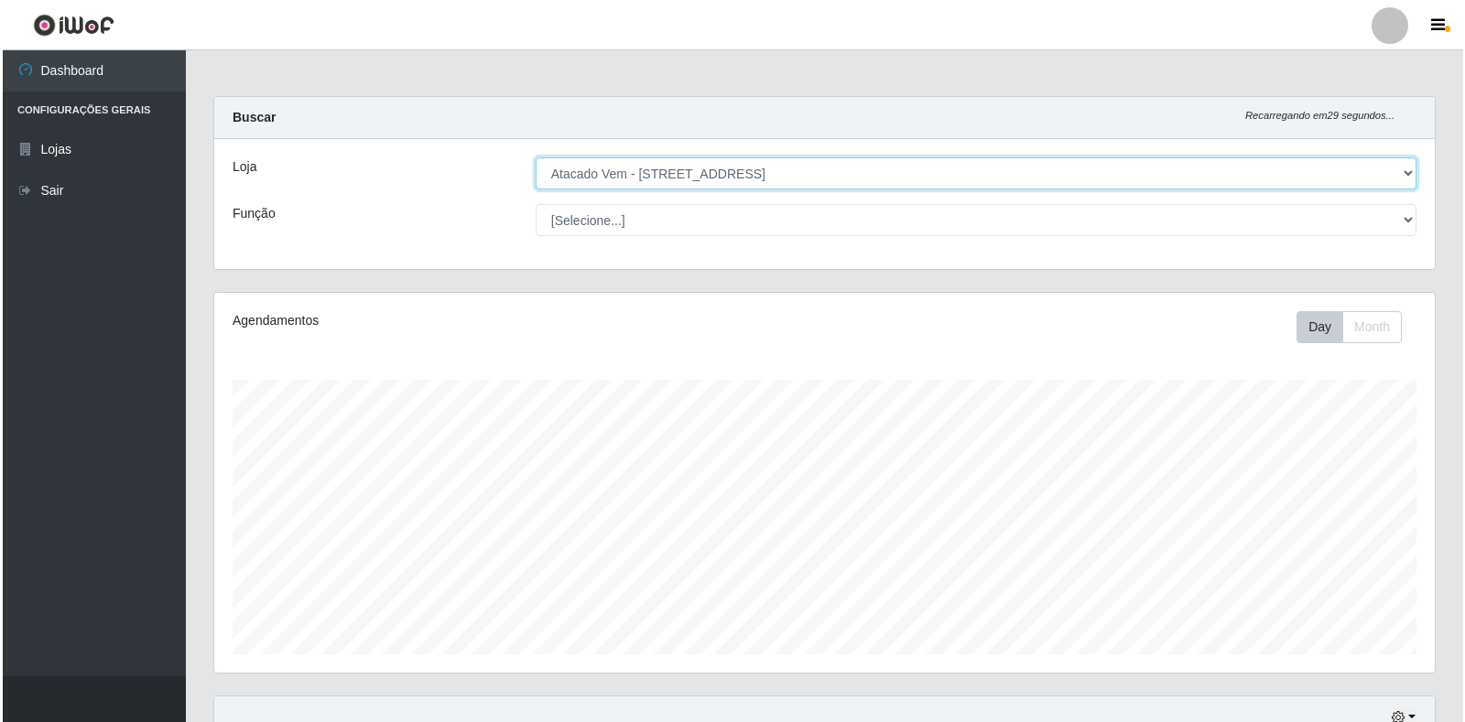
scroll to position [458, 0]
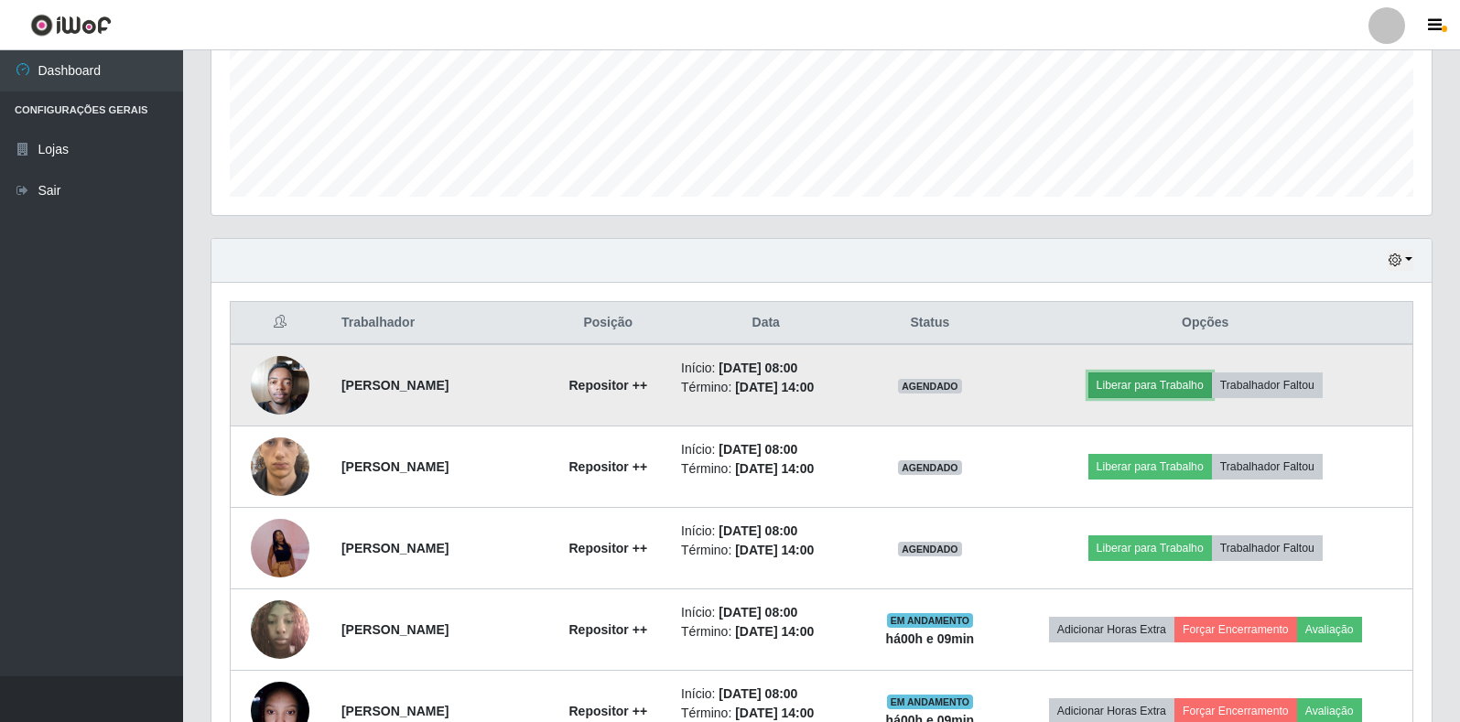
click at [1161, 392] on button "Liberar para Trabalho" at bounding box center [1151, 386] width 124 height 26
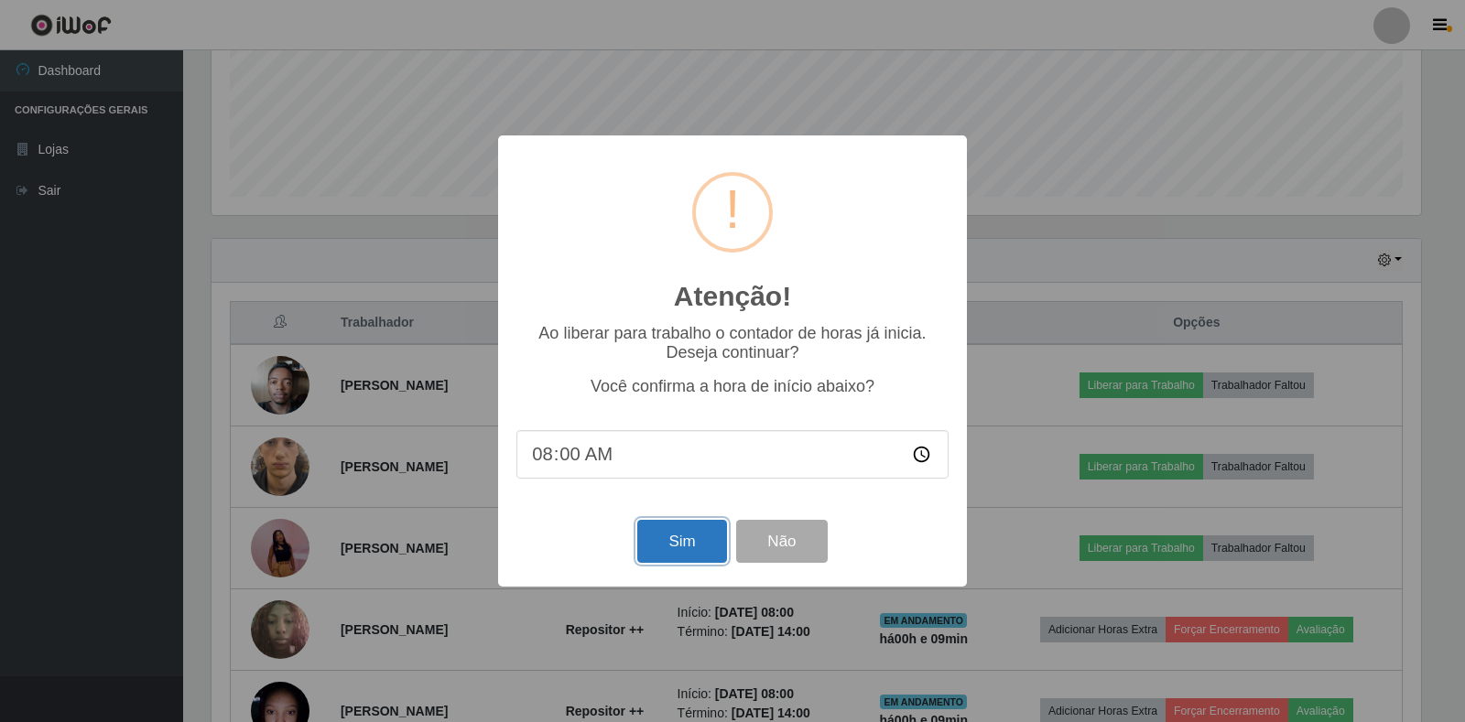
click at [643, 540] on button "Sim" at bounding box center [681, 541] width 89 height 43
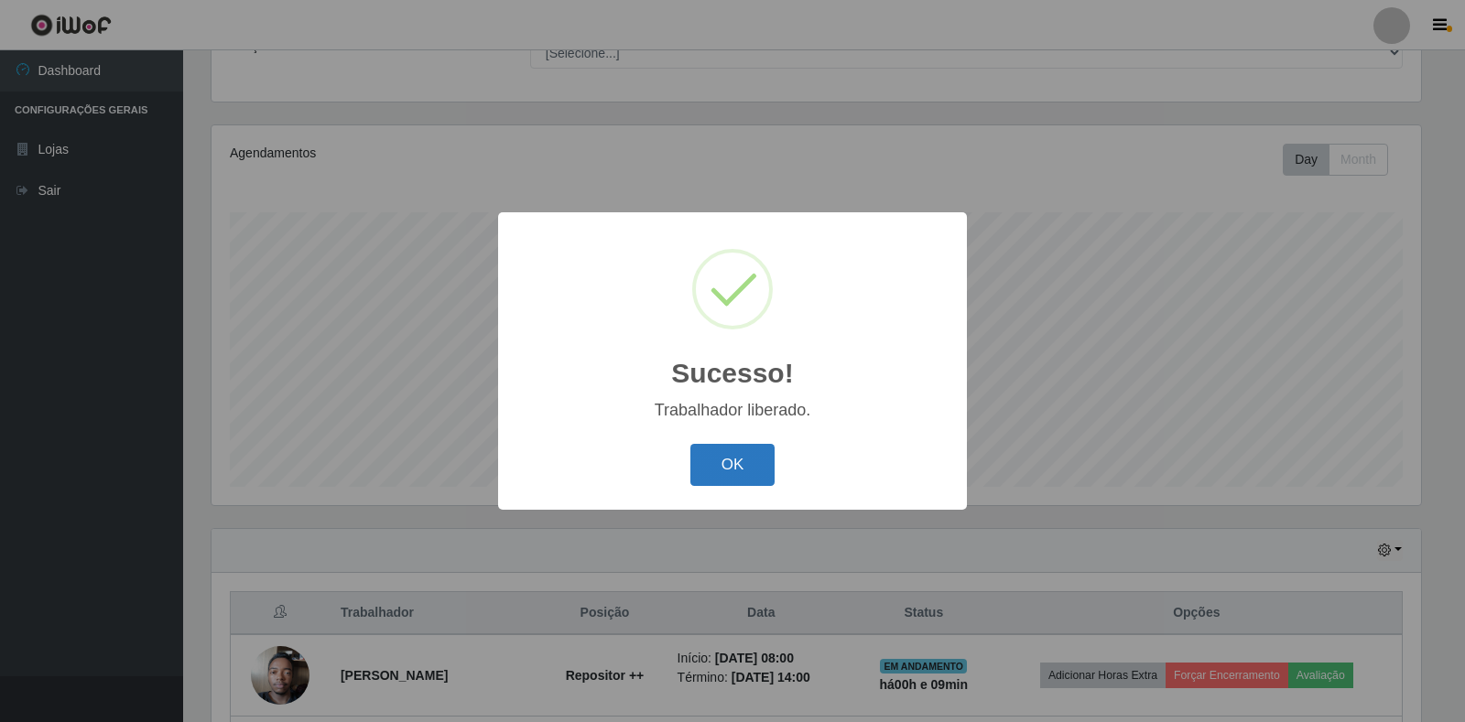
click at [720, 462] on button "OK" at bounding box center [732, 465] width 85 height 43
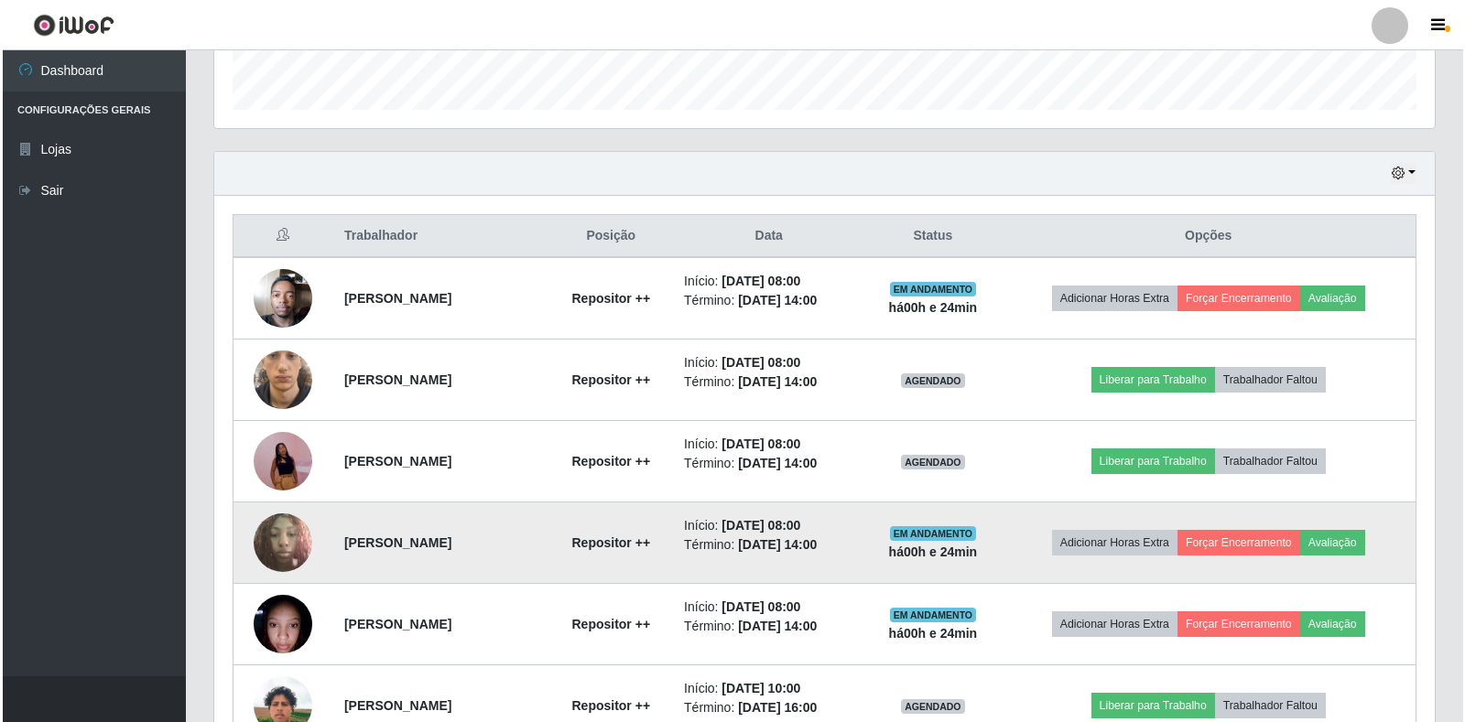
scroll to position [625, 0]
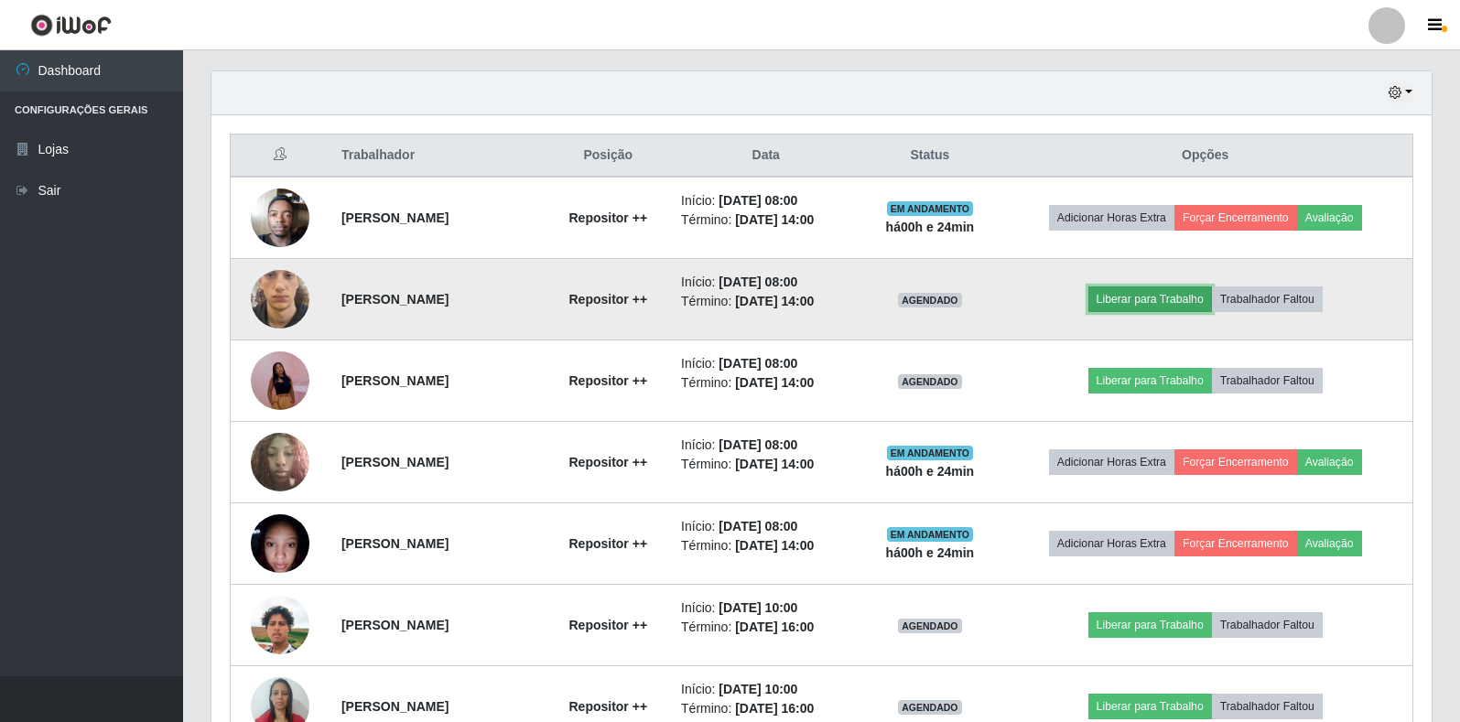
click at [1192, 307] on button "Liberar para Trabalho" at bounding box center [1151, 300] width 124 height 26
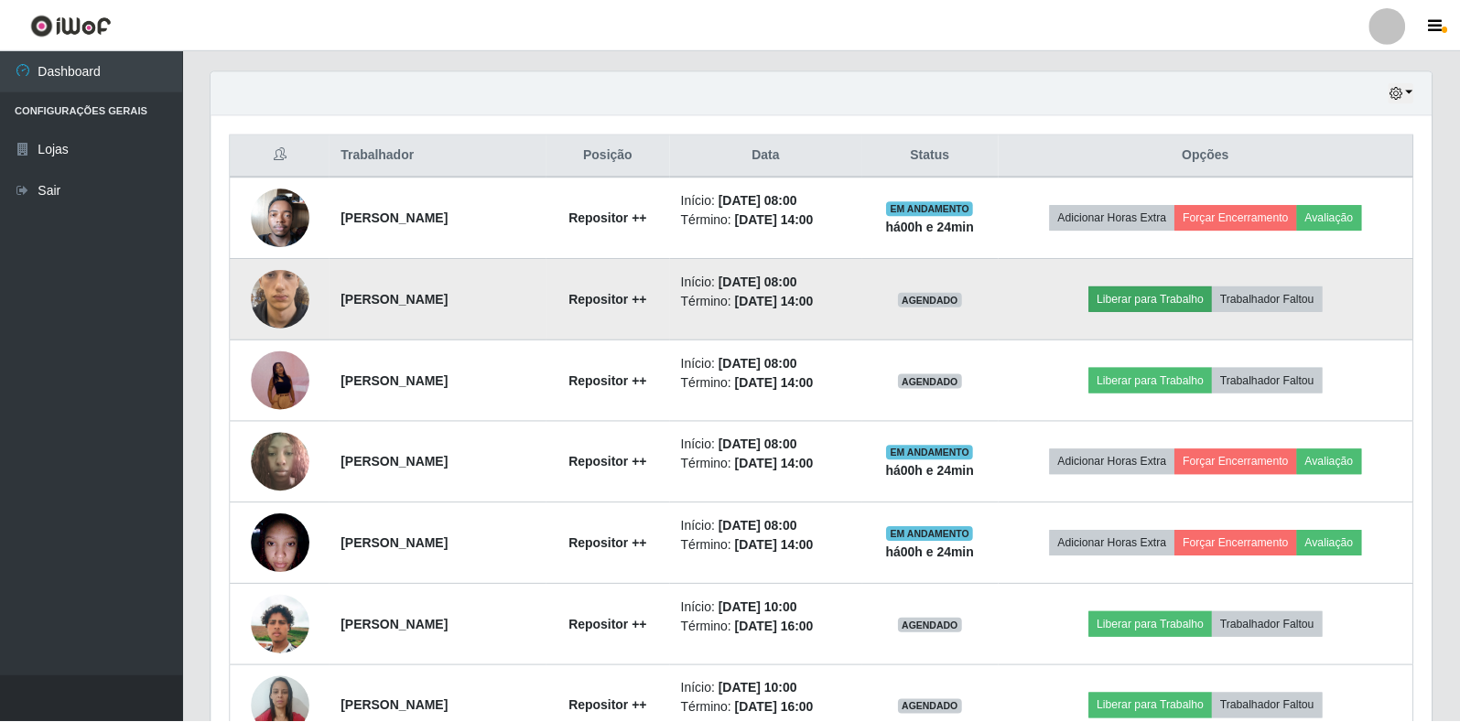
scroll to position [380, 1209]
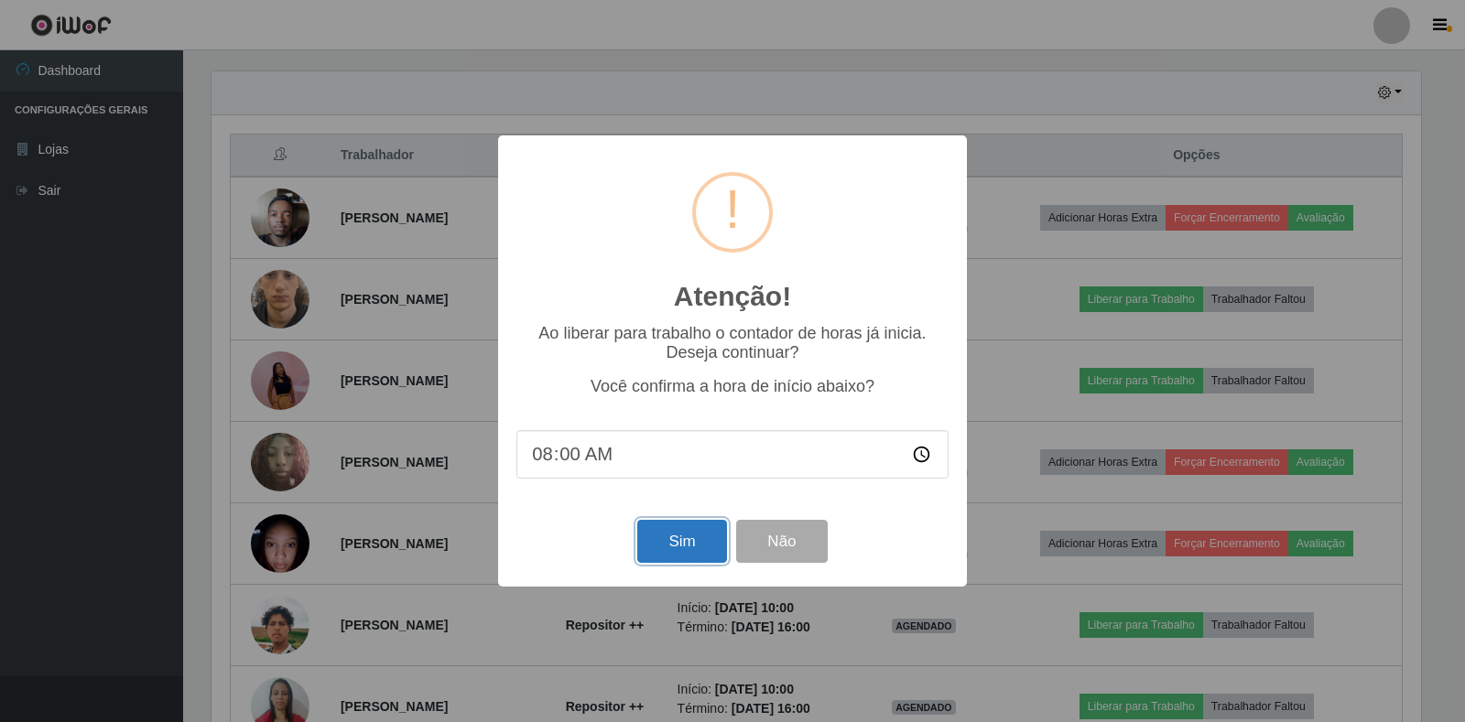
click at [655, 542] on button "Sim" at bounding box center [681, 541] width 89 height 43
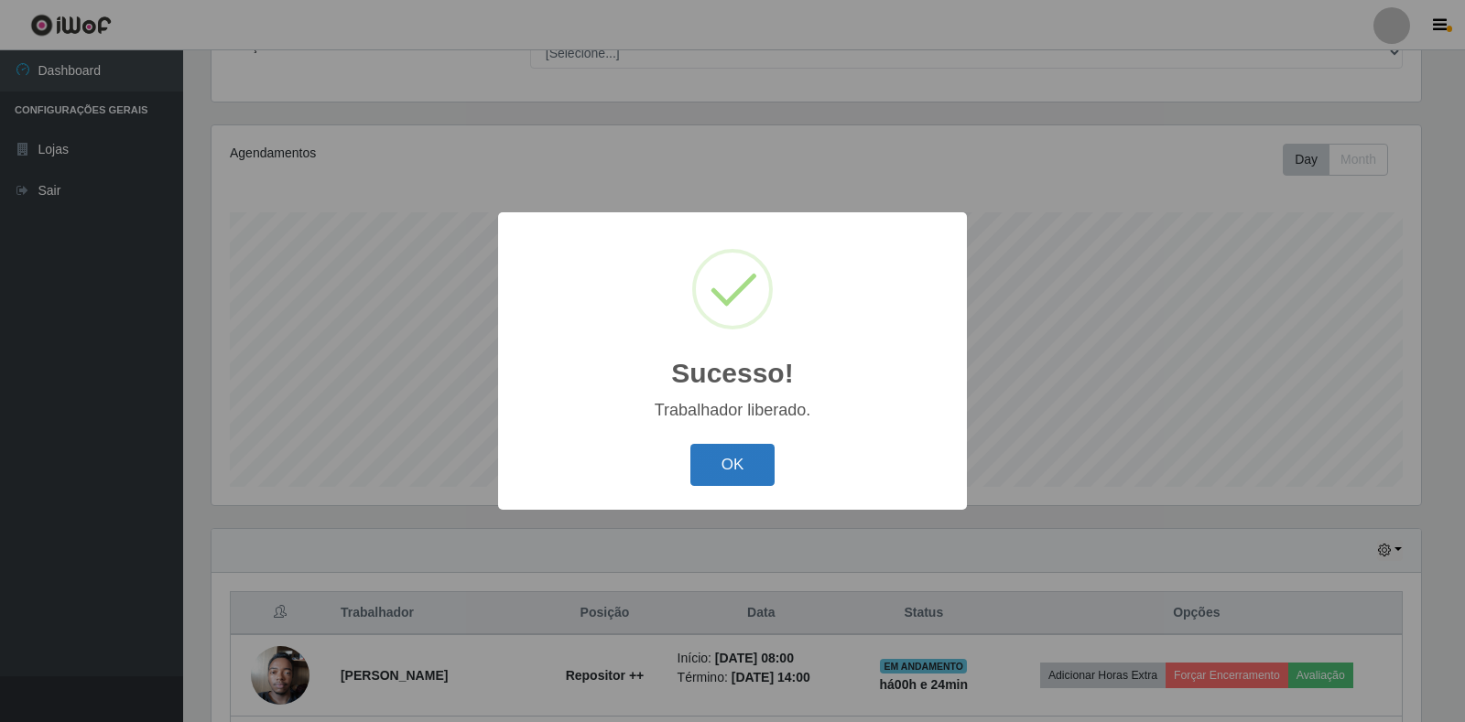
click at [759, 471] on button "OK" at bounding box center [732, 465] width 85 height 43
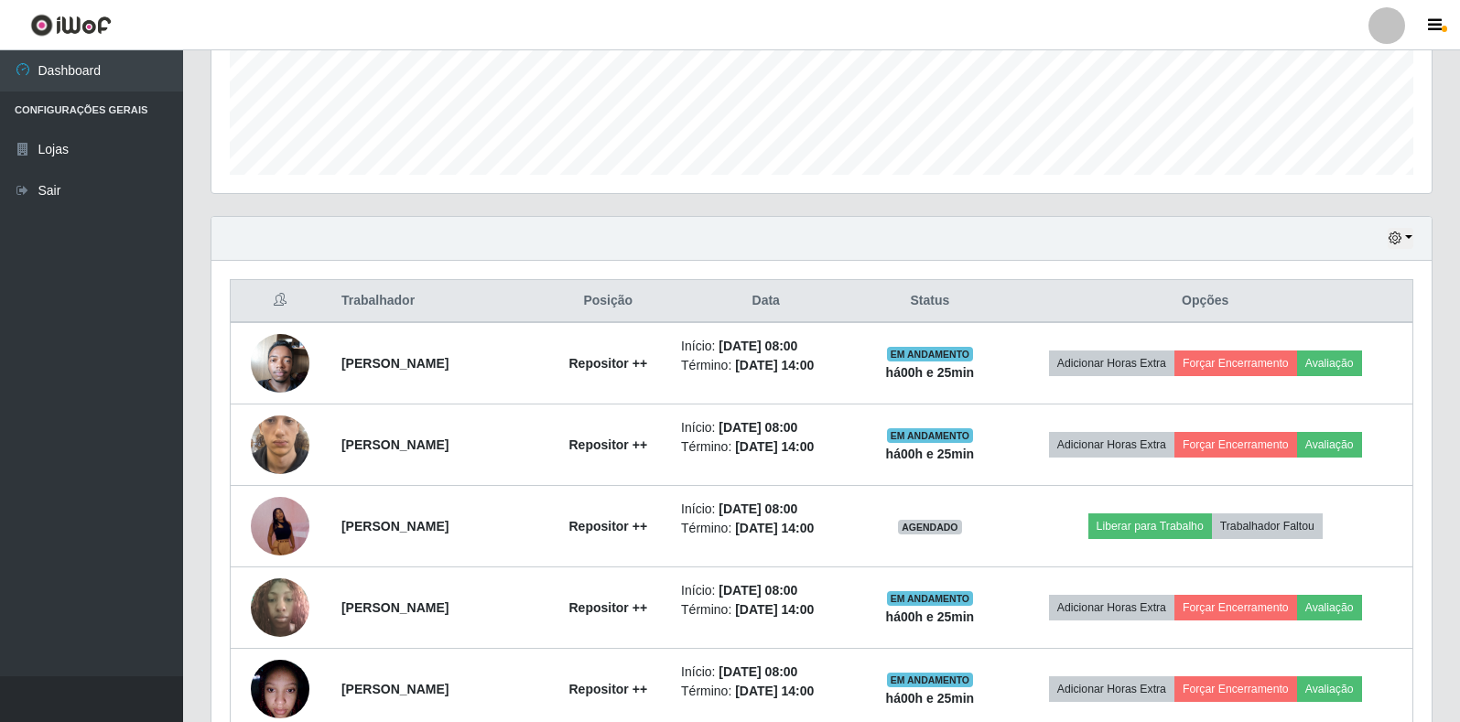
scroll to position [433, 0]
